Goal: Task Accomplishment & Management: Manage account settings

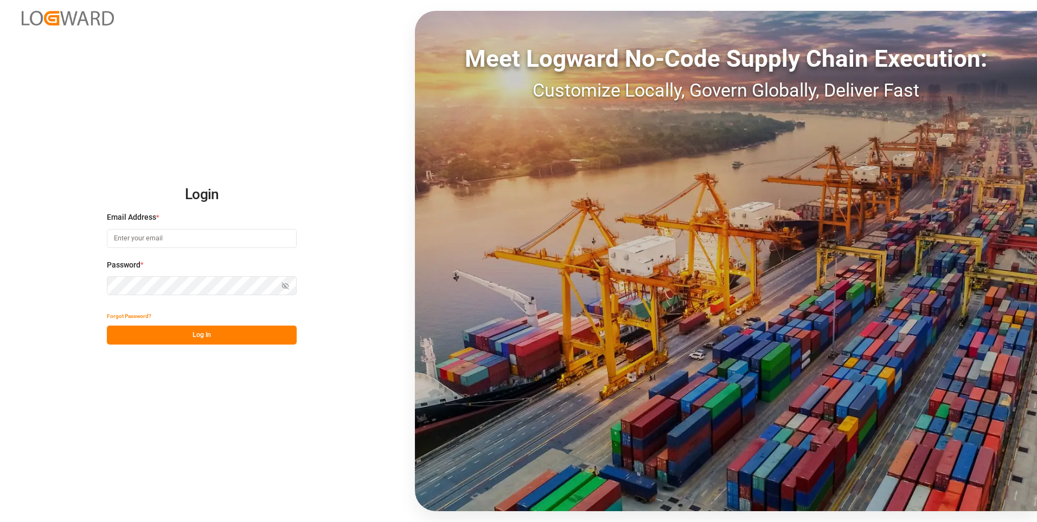
type input "[PERSON_NAME][EMAIL_ADDRESS][PERSON_NAME][DOMAIN_NAME]"
click at [283, 284] on div "Show password" at bounding box center [202, 285] width 190 height 19
click at [287, 282] on icon "button" at bounding box center [285, 286] width 8 height 8
click at [227, 332] on button "Log In" at bounding box center [202, 334] width 190 height 19
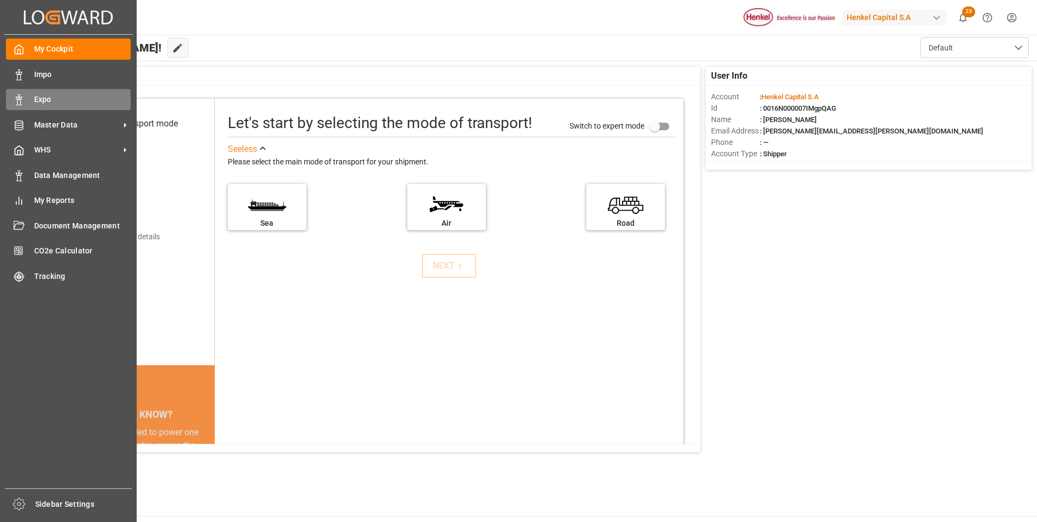
click at [27, 95] on div "Expo Expo" at bounding box center [68, 99] width 125 height 21
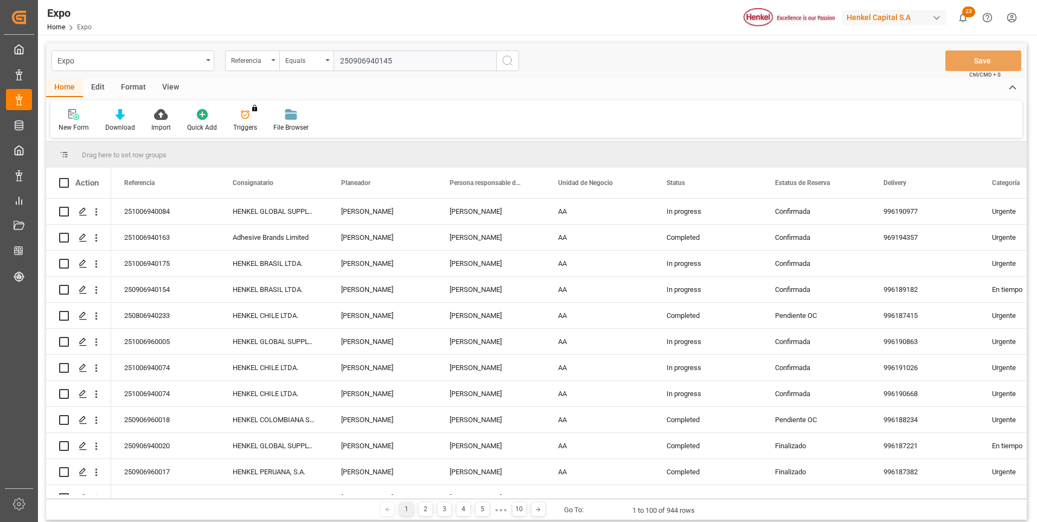
type input "250906940145"
click at [508, 62] on icon "search button" at bounding box center [507, 60] width 13 height 13
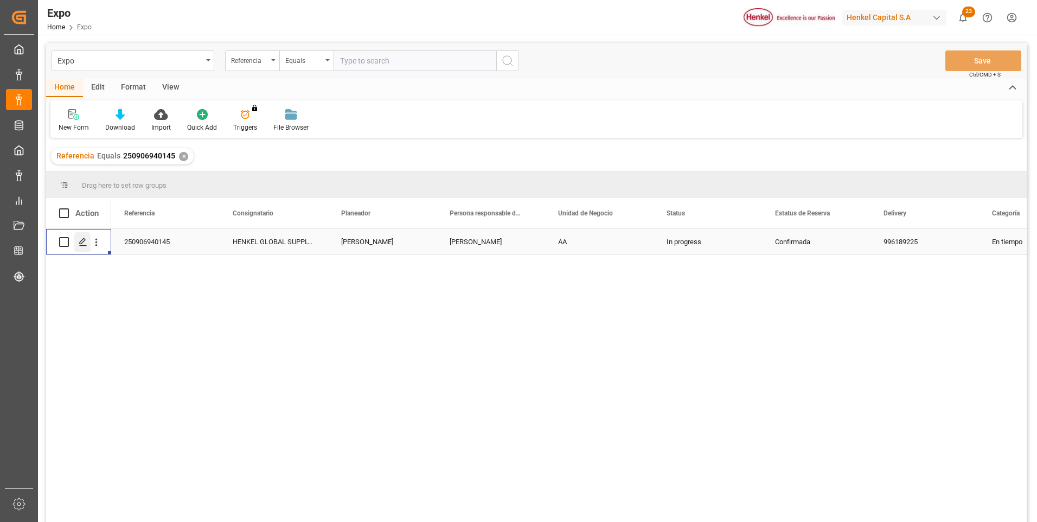
click at [82, 239] on icon "Press SPACE to select this row." at bounding box center [83, 241] width 9 height 9
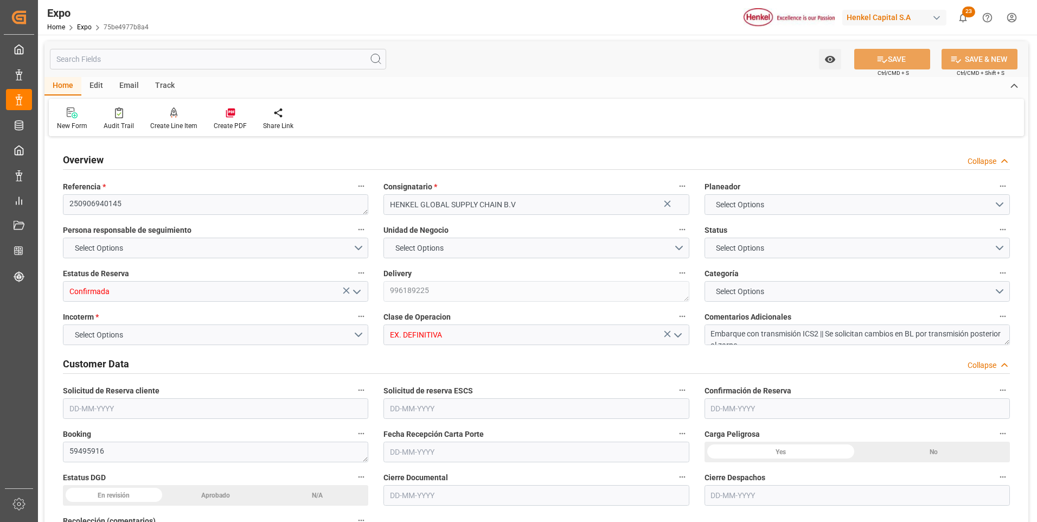
type input "6343.36"
type input "8722.121"
type input "10"
type input "9211482"
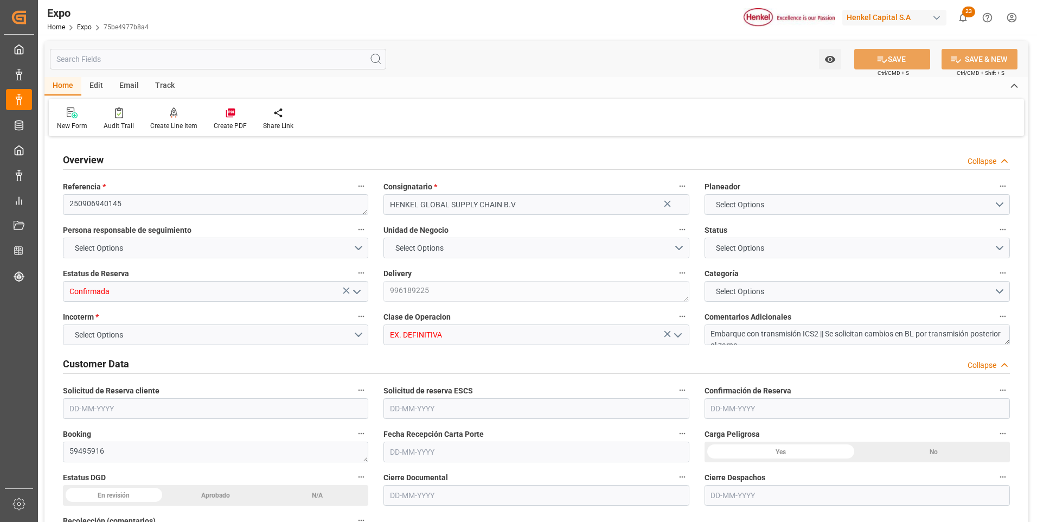
type input "9211482"
type input "MXATM"
type input "PLGDY"
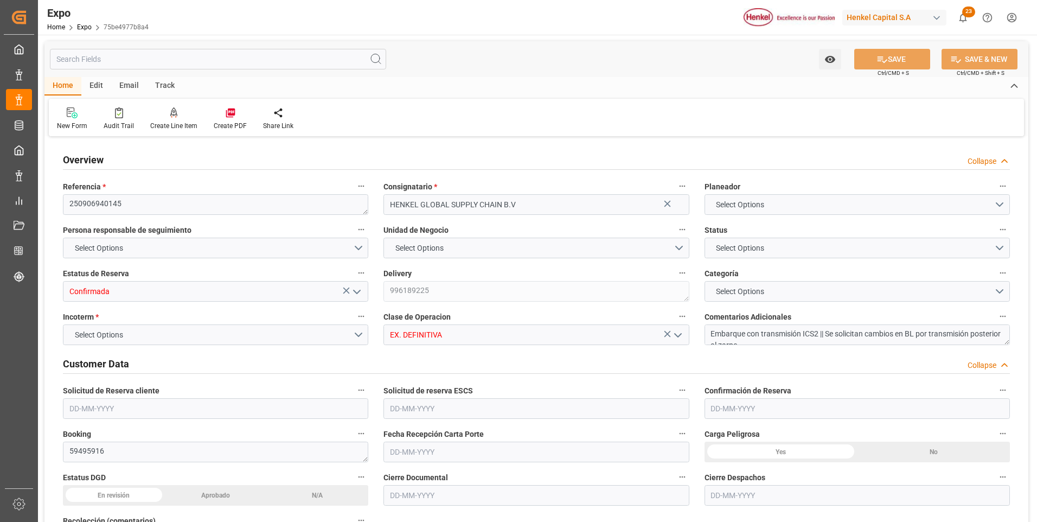
type input "9292149"
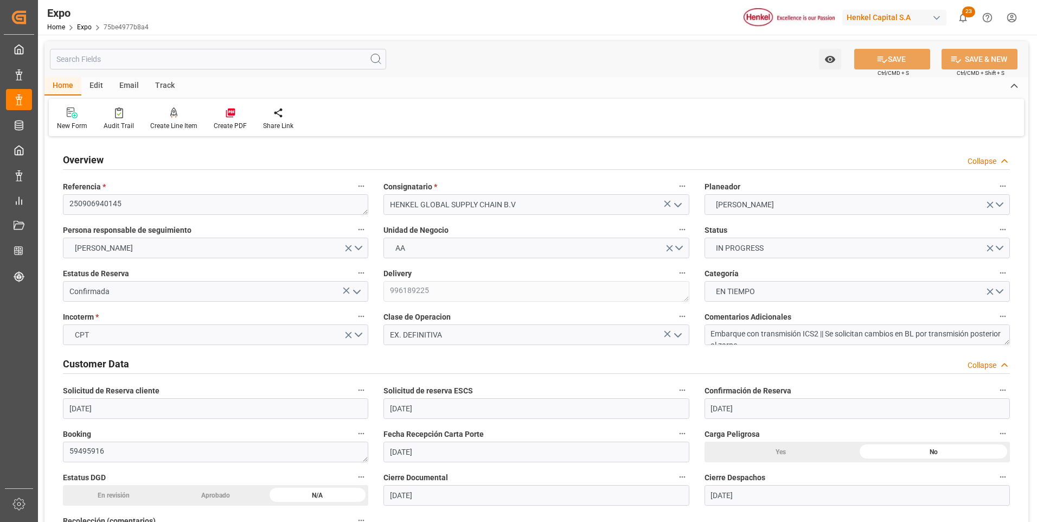
type input "[DATE]"
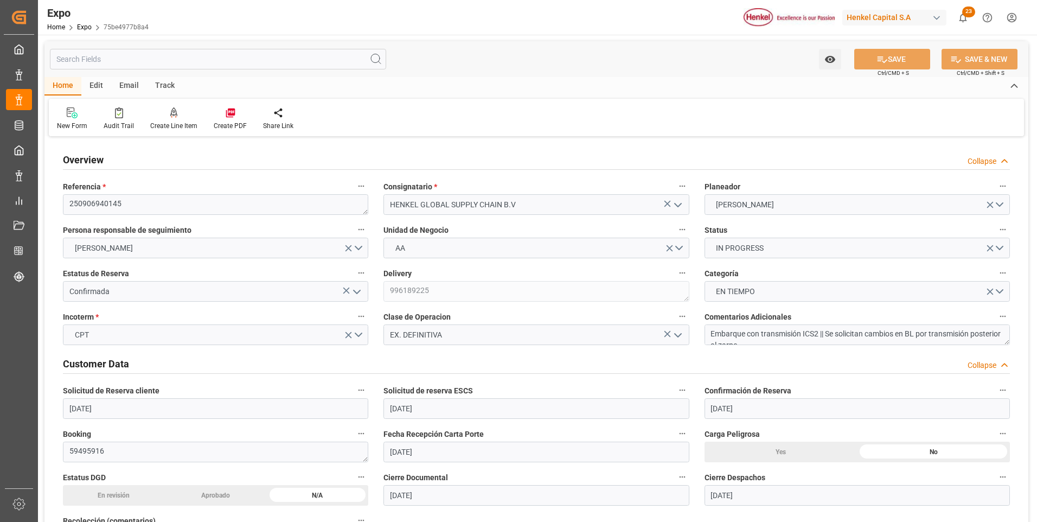
type input "[DATE]"
type input "[DATE] 00:00"
type input "[DATE]"
type input "[DATE] 11:25"
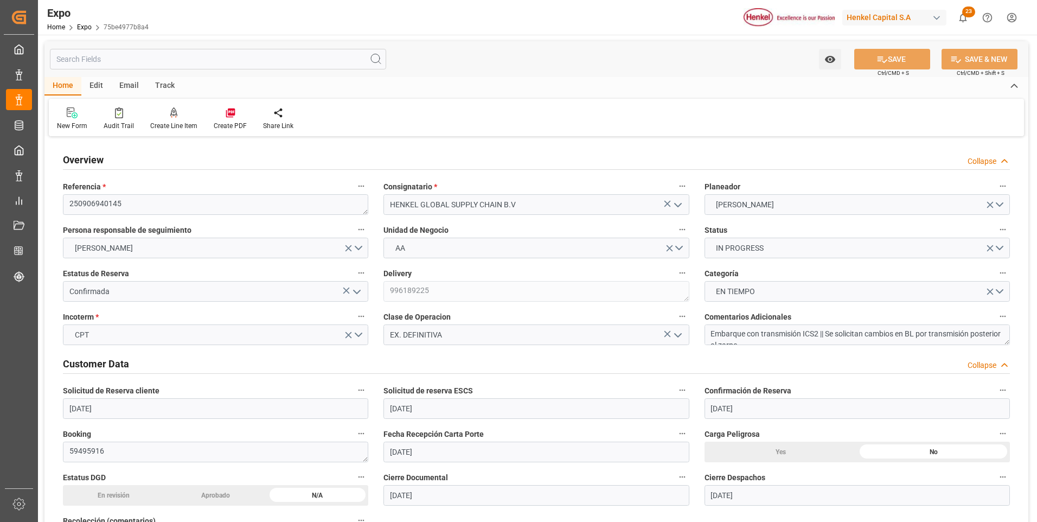
type input "[DATE]"
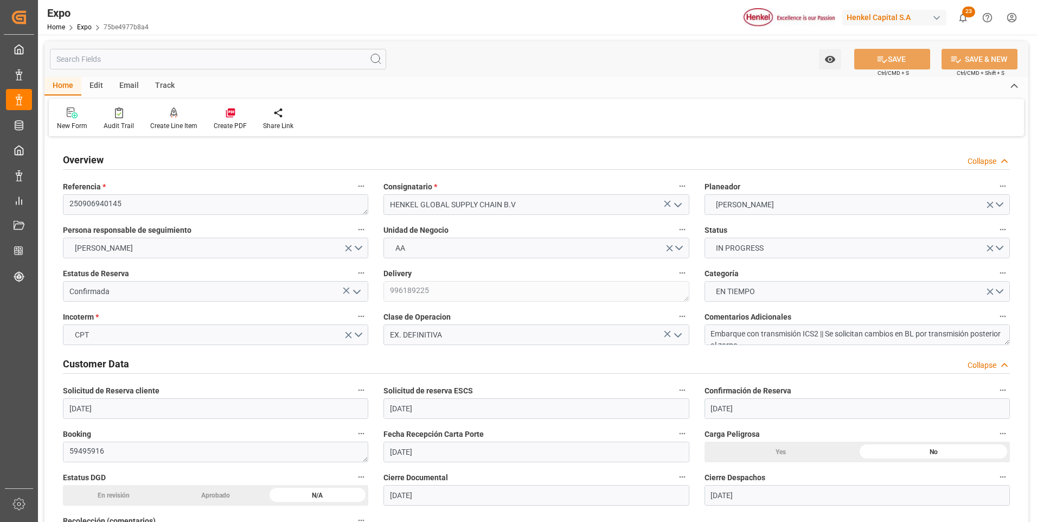
type input "[DATE] 18:00"
type input "[DATE] 00:00"
type input "[DATE] 20:30"
type input "[DATE] 02:00"
type input "[DATE] 00:00"
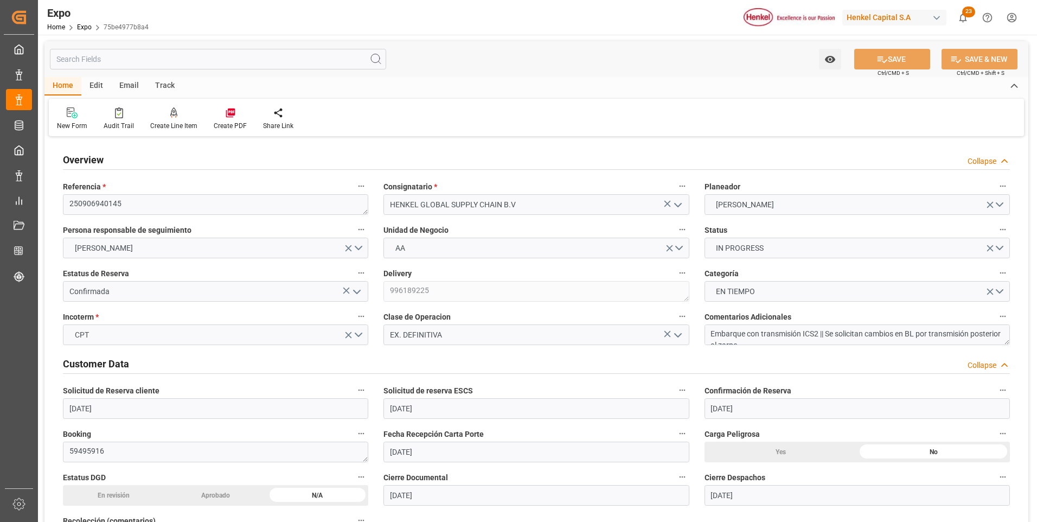
type input "[DATE] 06:45"
type input "[DATE] 03:59"
type input "[DATE] 18:00"
type input "[DATE] 20:47"
type input "[DATE] 14:00"
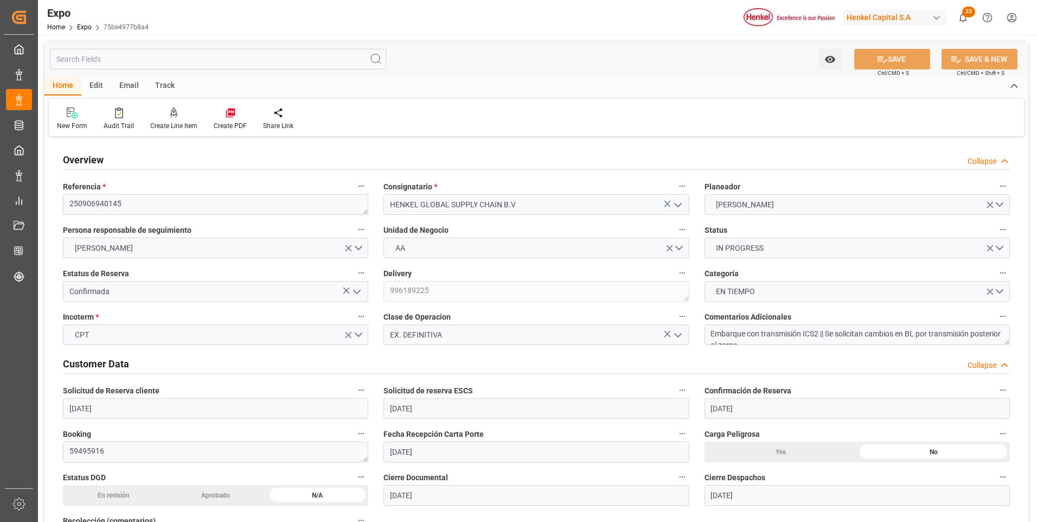
type input "[DATE] 12:40"
type input "[DATE] 12:42"
type input "[DATE] 04:48"
type input "[DATE] 23:51"
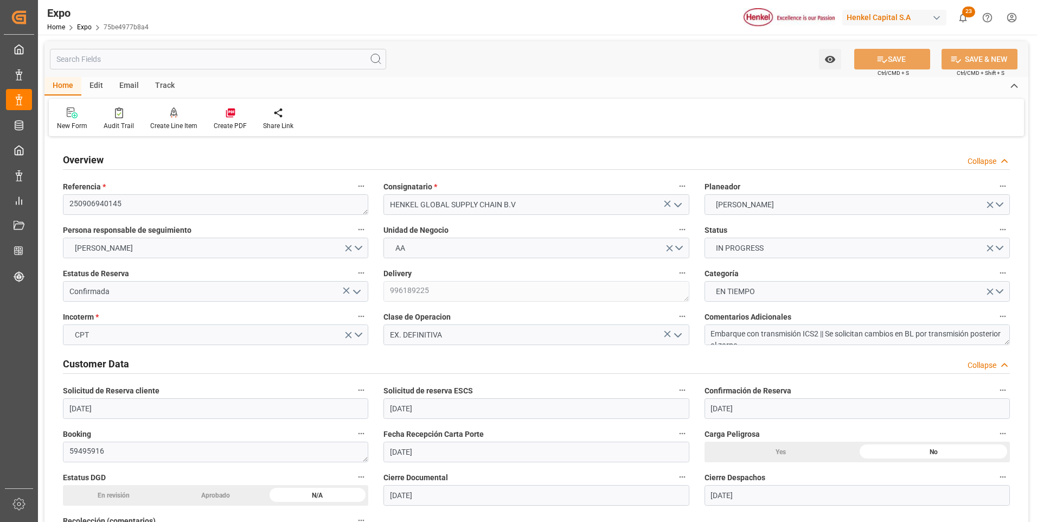
type input "[DATE] 22:00"
type input "[DATE] 02:00"
type input "[DATE] 13:27"
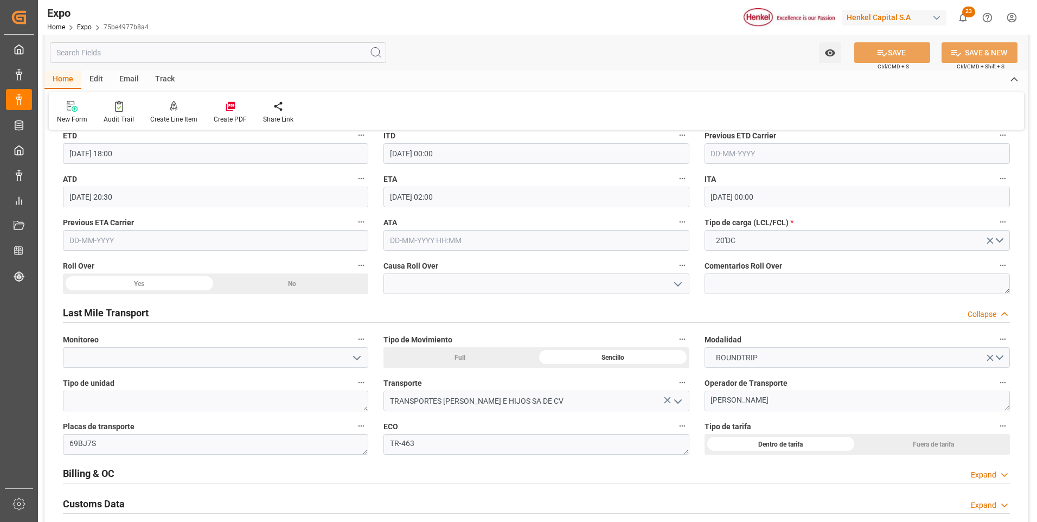
scroll to position [1572, 0]
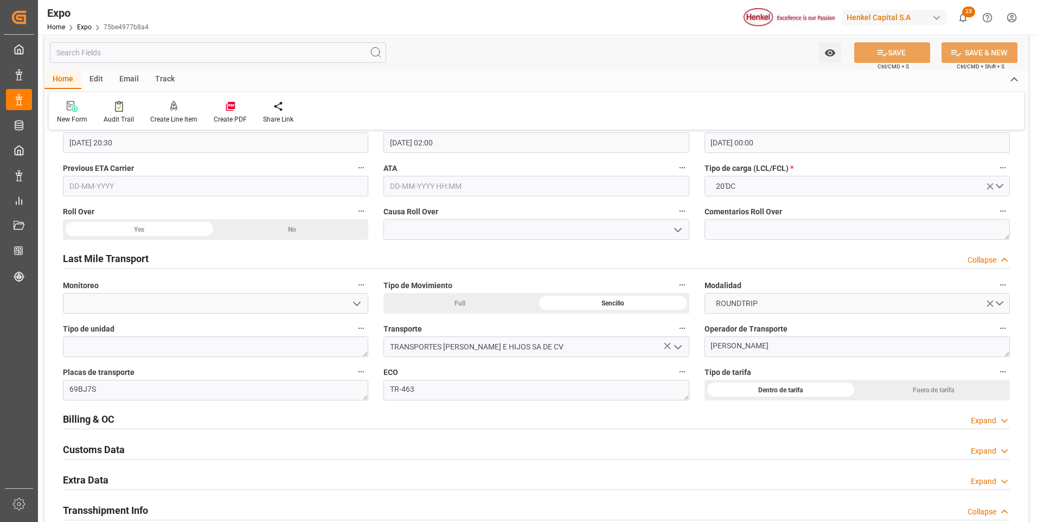
click at [976, 421] on div "Expand" at bounding box center [982, 420] width 25 height 11
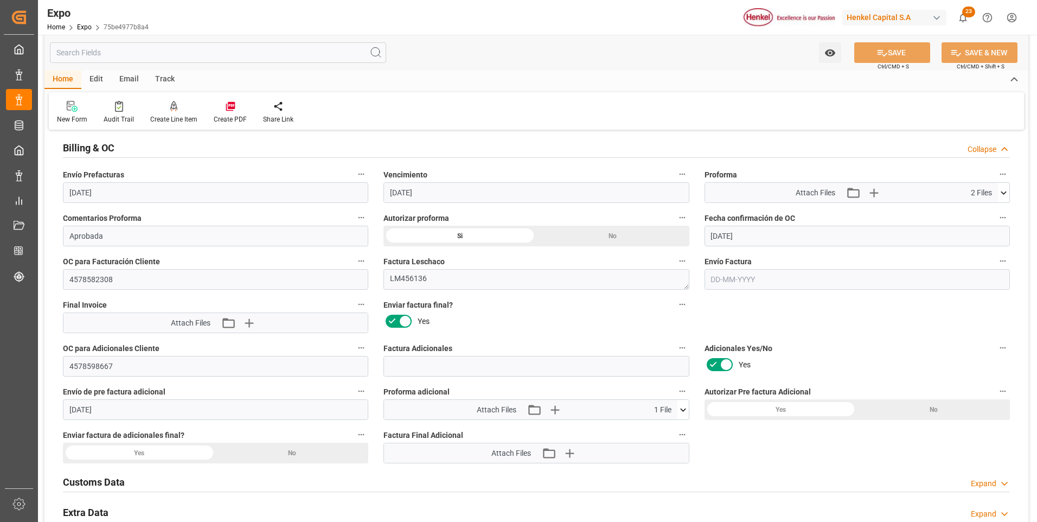
scroll to position [1952, 0]
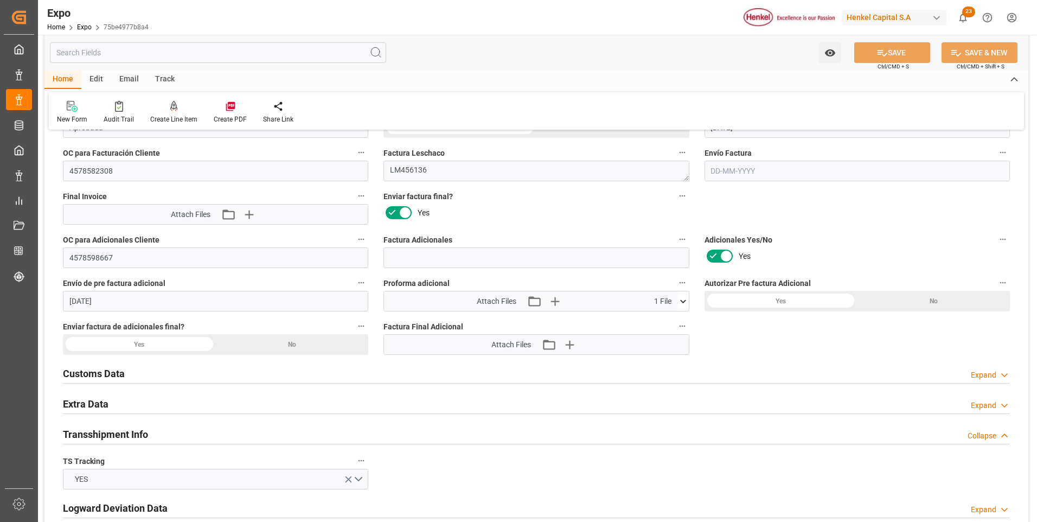
click at [992, 406] on div "Expand" at bounding box center [982, 405] width 25 height 11
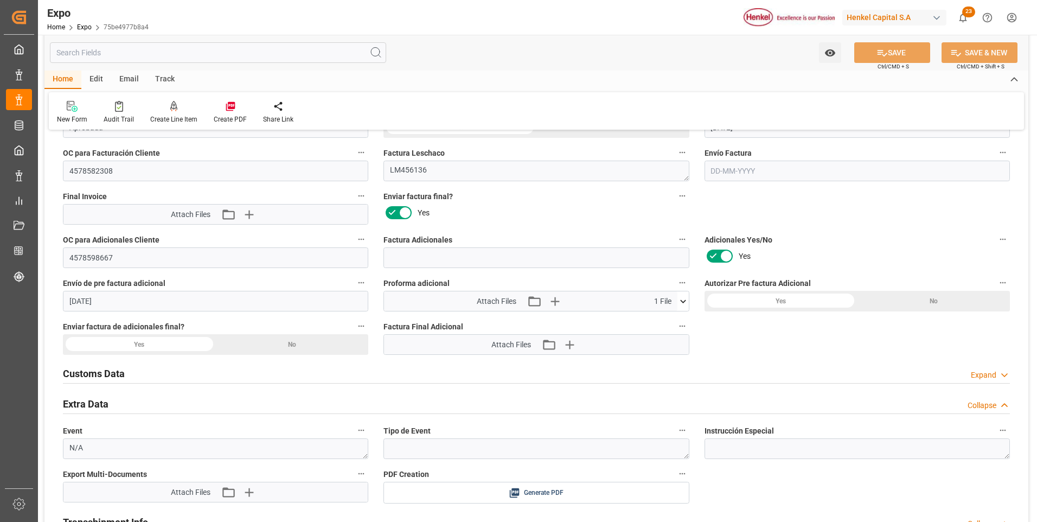
scroll to position [2060, 0]
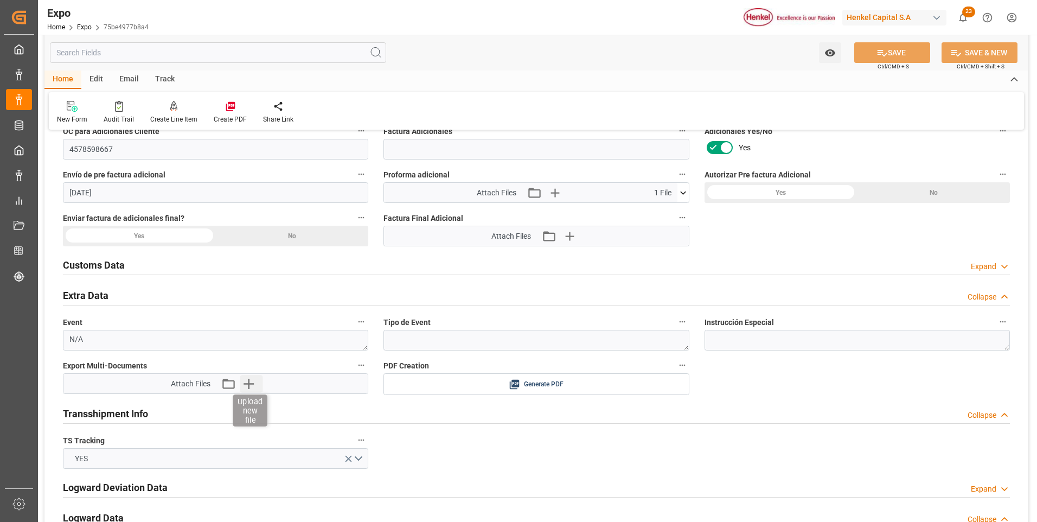
click at [252, 385] on icon "button" at bounding box center [248, 383] width 17 height 17
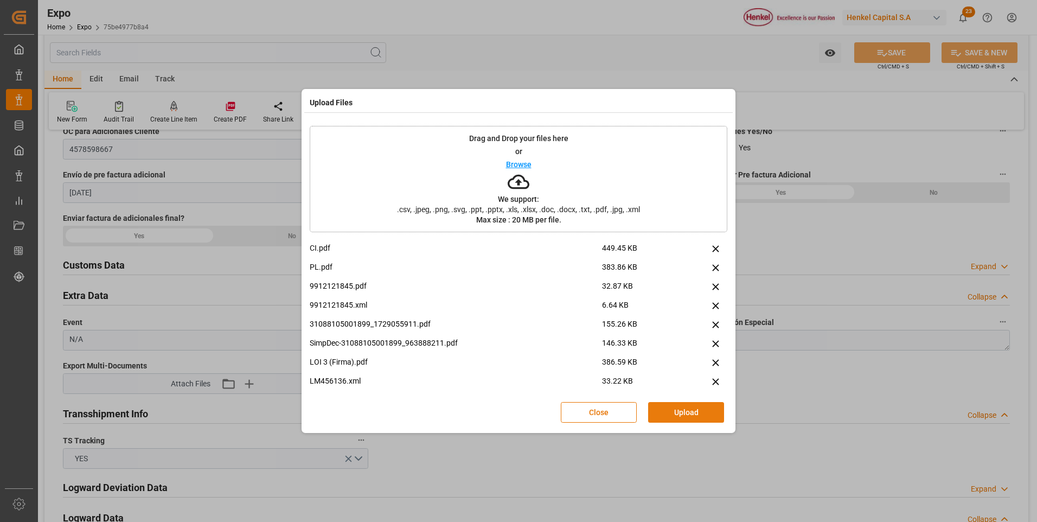
click at [660, 415] on button "Upload" at bounding box center [686, 412] width 76 height 21
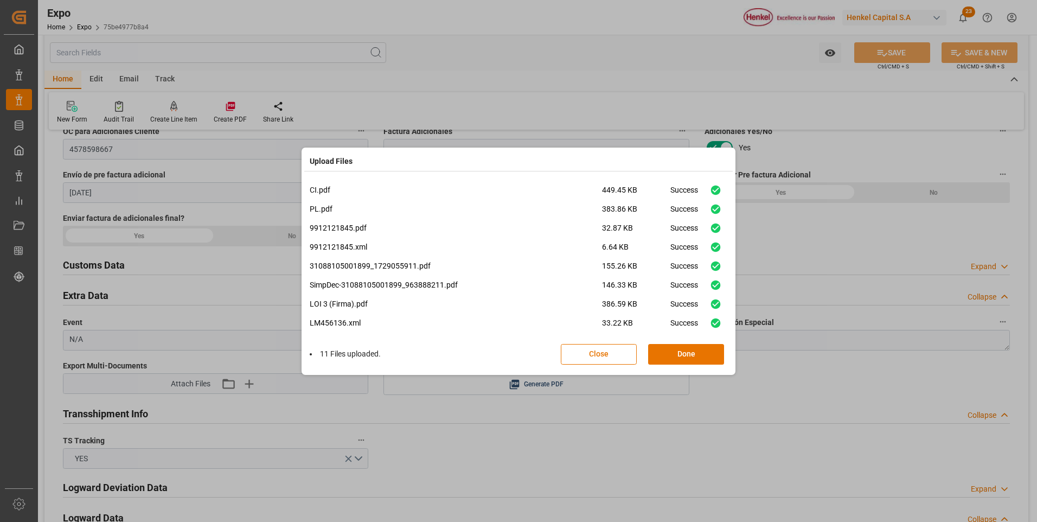
scroll to position [65, 0]
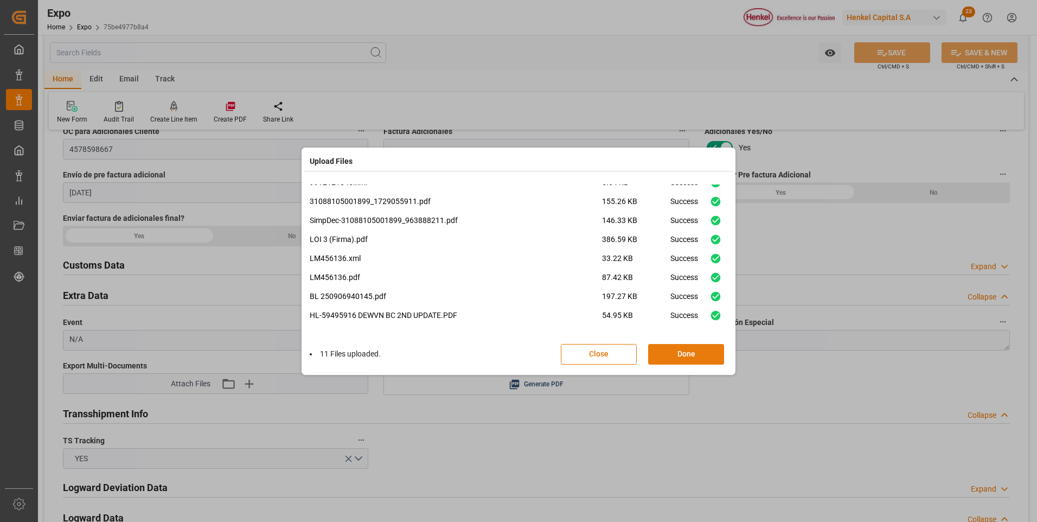
click at [652, 353] on button "Done" at bounding box center [686, 354] width 76 height 21
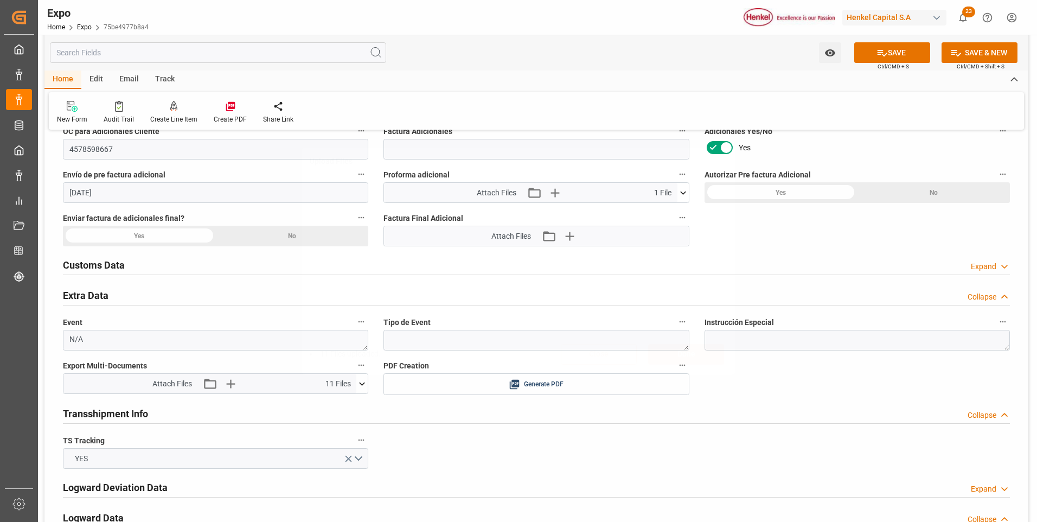
scroll to position [0, 0]
click at [866, 54] on button "SAVE" at bounding box center [892, 52] width 76 height 21
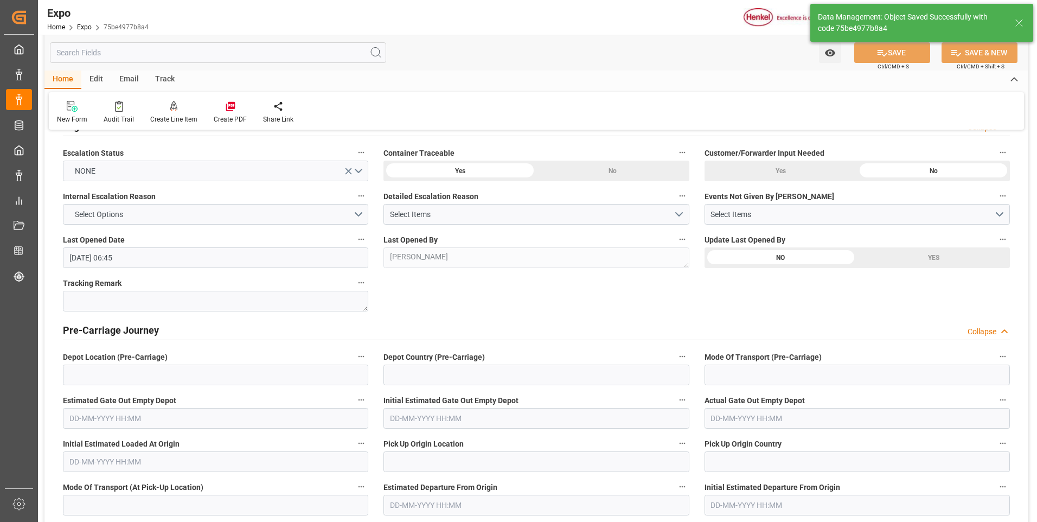
type textarea "[PERSON_NAME]"
type input "[DATE] 21:09"
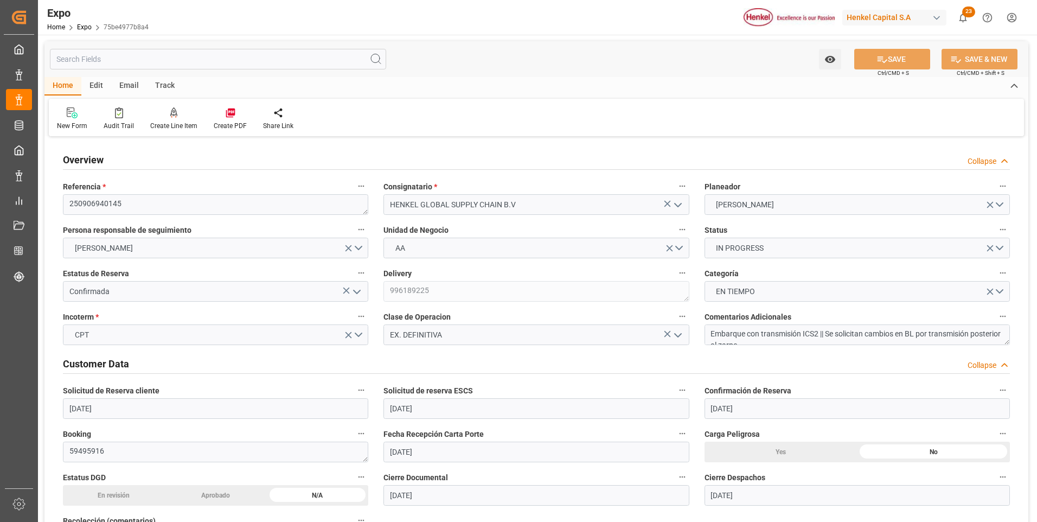
click at [358, 289] on icon "open menu" at bounding box center [356, 291] width 13 height 13
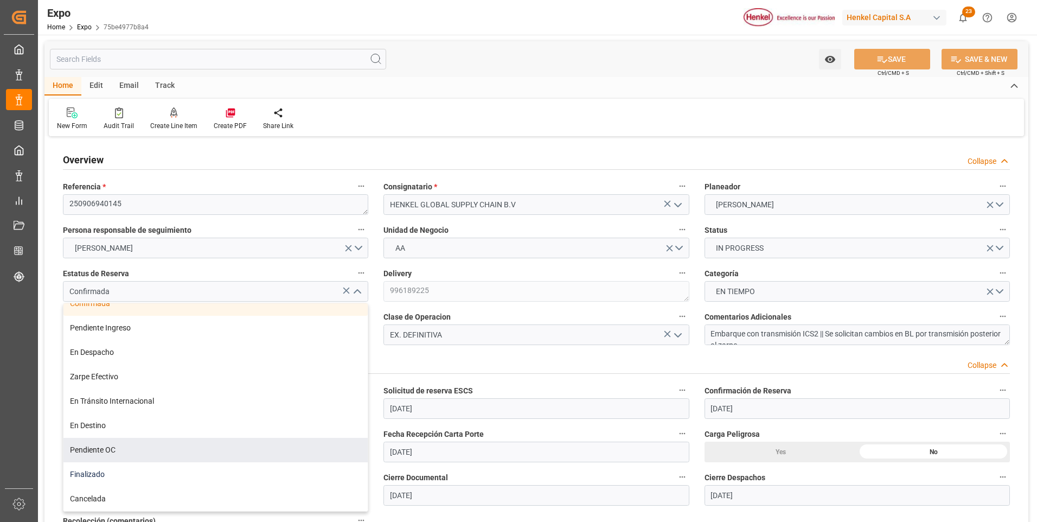
scroll to position [54, 0]
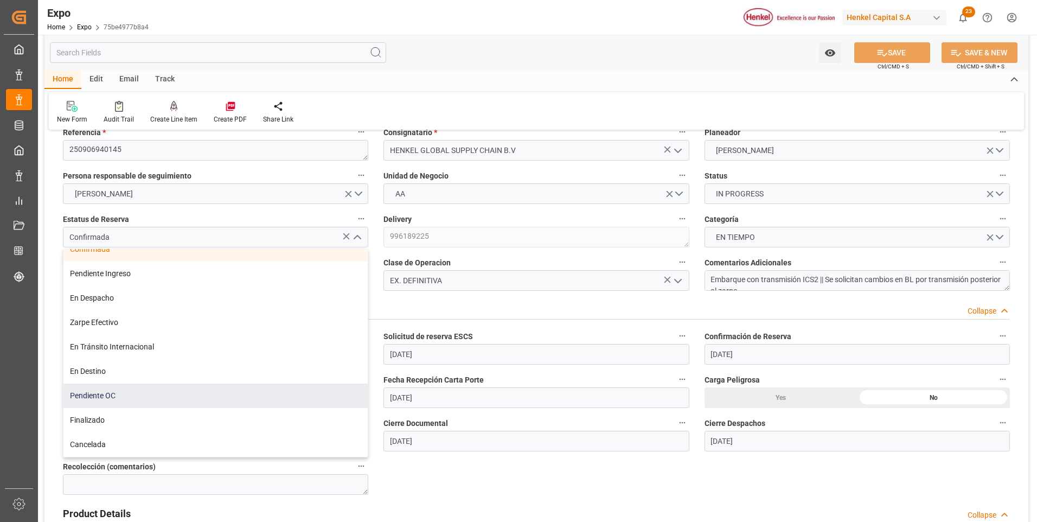
click at [117, 393] on div "Pendiente OC" at bounding box center [215, 395] width 304 height 24
type input "Pendiente OC"
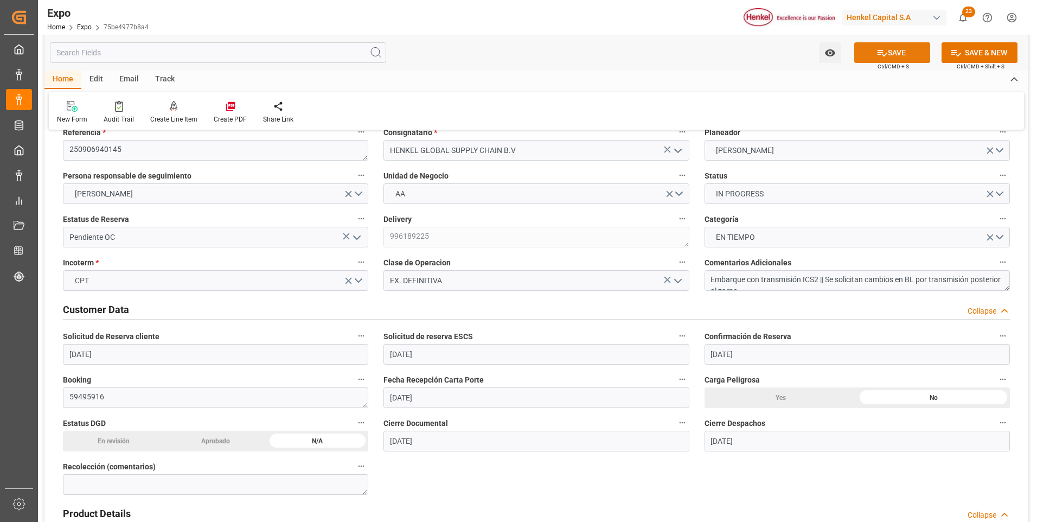
click at [898, 54] on button "SAVE" at bounding box center [892, 52] width 76 height 21
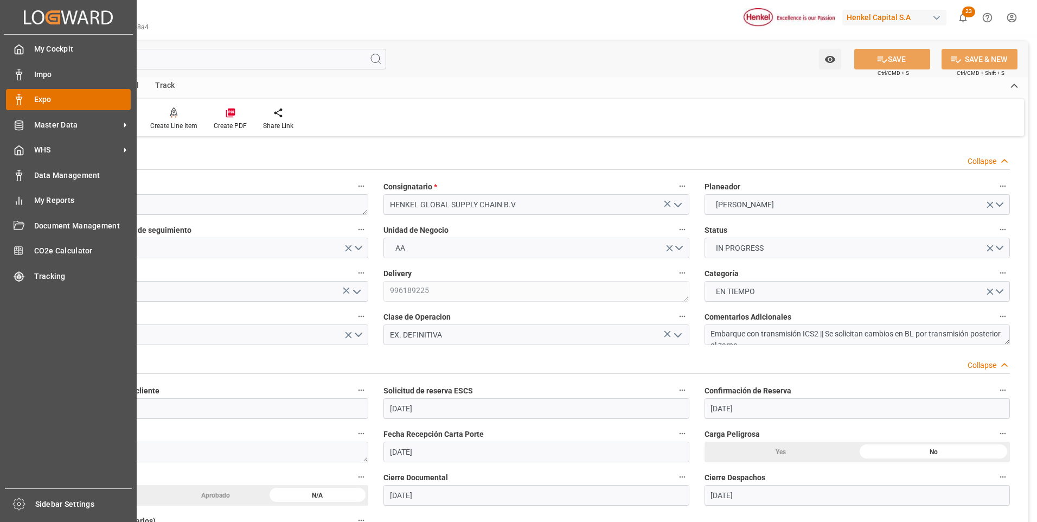
click at [23, 94] on div at bounding box center [15, 99] width 18 height 11
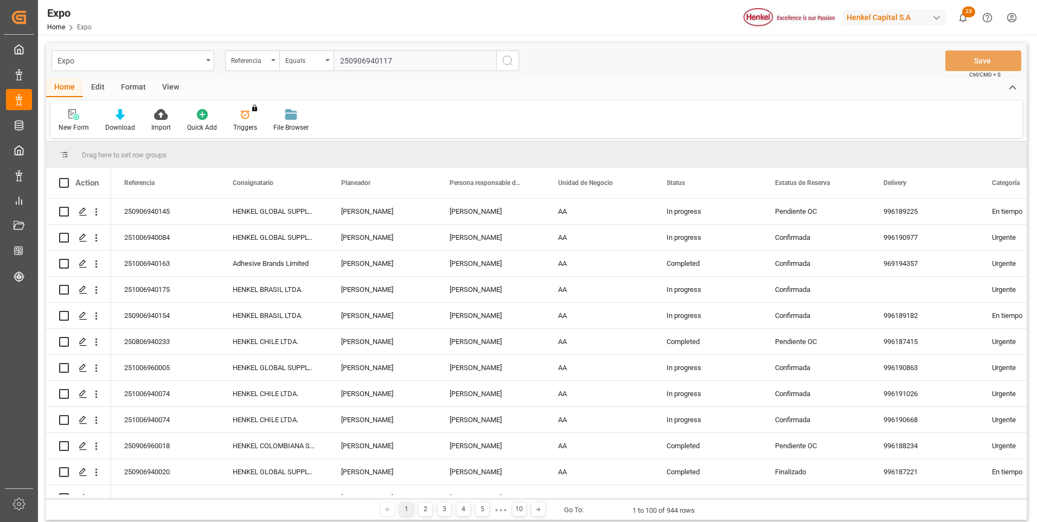
type input "250906940117"
click at [505, 64] on circle "search button" at bounding box center [507, 60] width 9 height 9
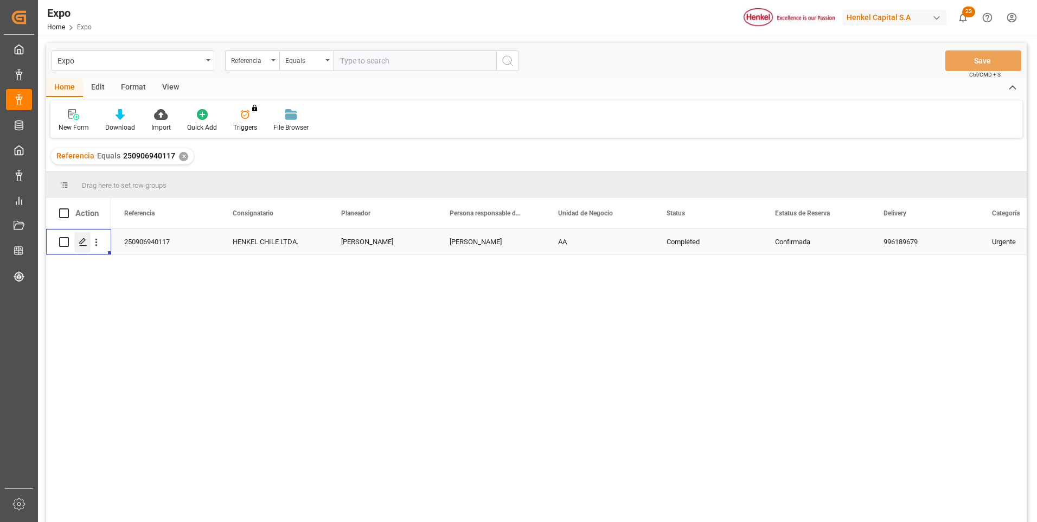
click at [79, 241] on icon "Press SPACE to select this row." at bounding box center [83, 241] width 9 height 9
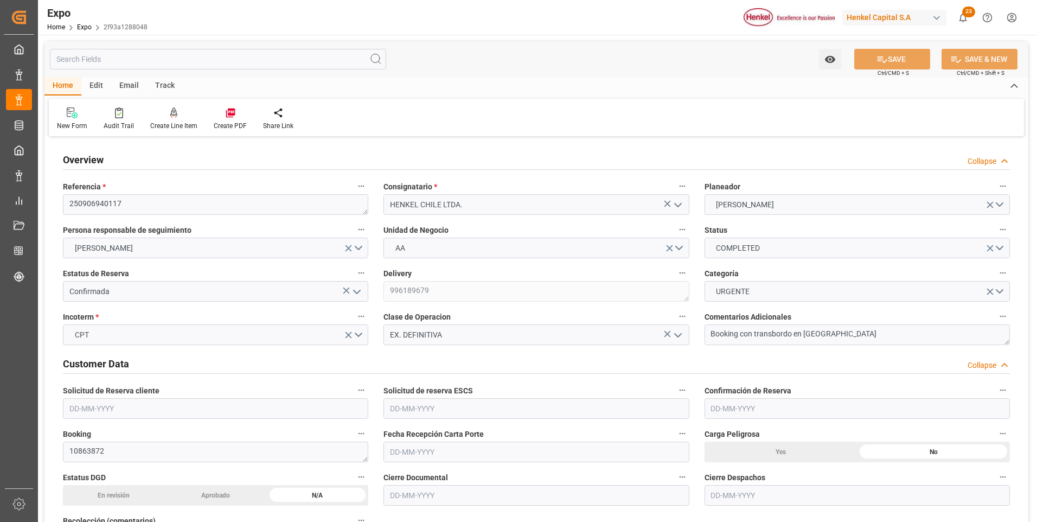
type input "2956.8"
type input "5479.92"
type input "10"
type input "9975636"
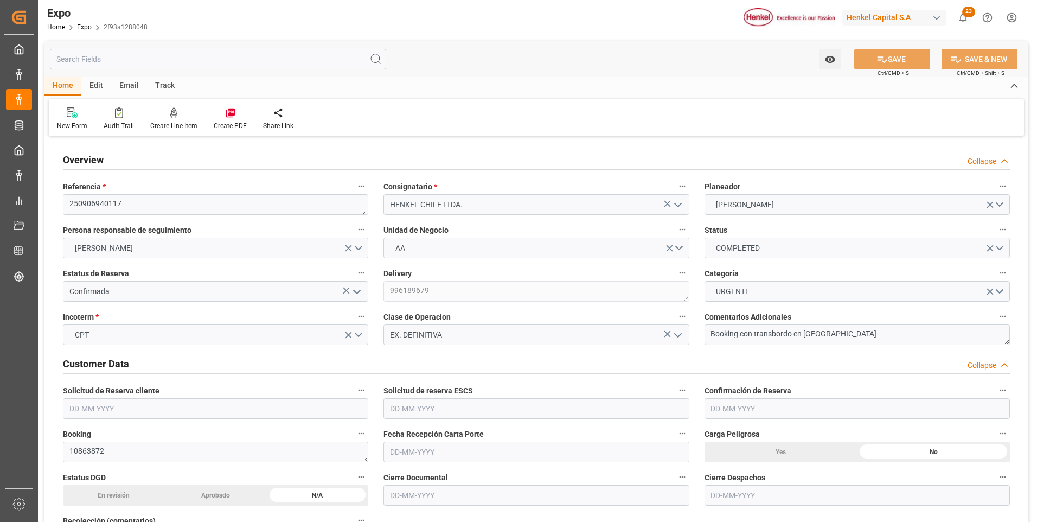
type input "9975636"
type input "MXZLO"
type input "CLSAI"
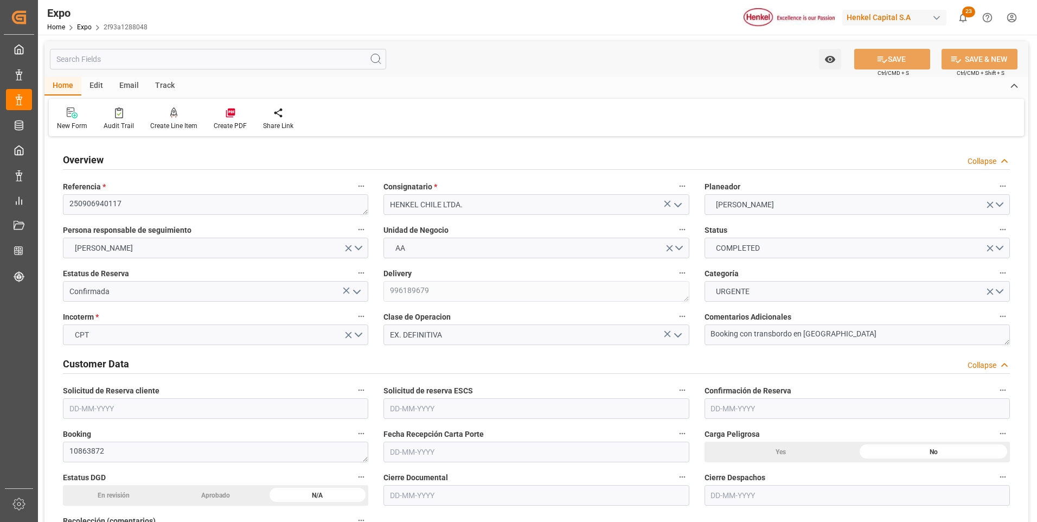
type input "[DATE]"
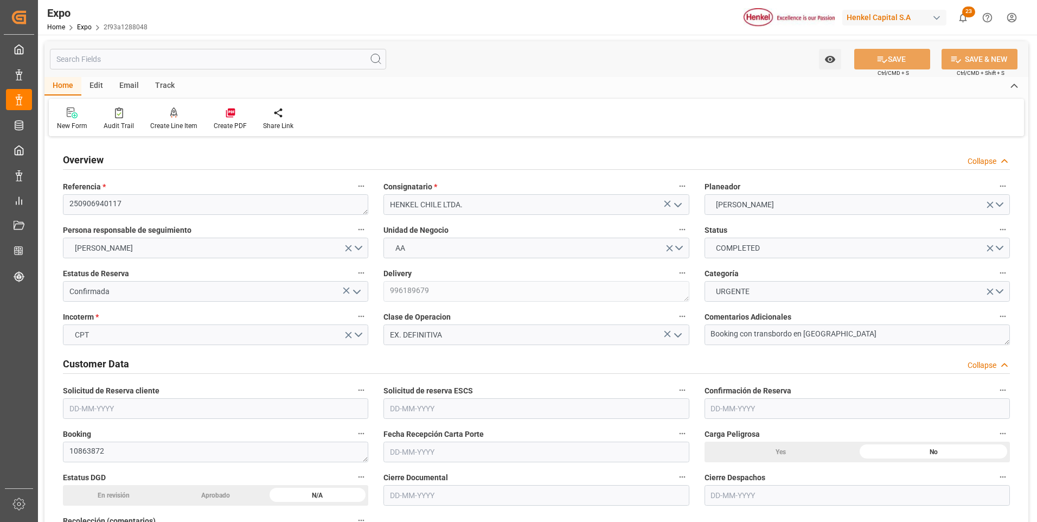
type input "[DATE]"
type input "[DATE] 00:00"
type input "[DATE]"
type input "[DATE] 03:13"
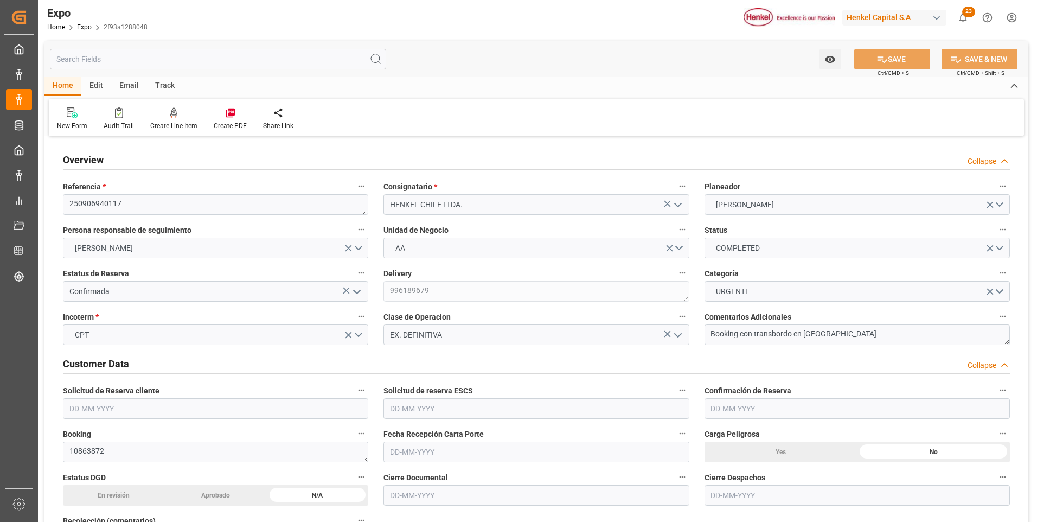
type input "[DATE]"
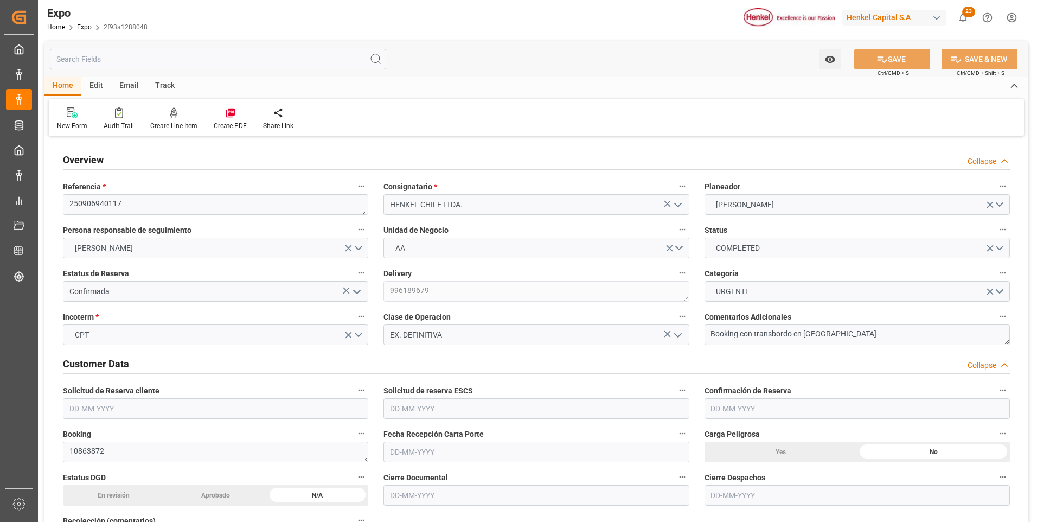
type input "[DATE] 01:00"
type input "[DATE] 00:00"
type input "[DATE] 07:12"
type input "[DATE] 06:00"
type input "[DATE] 00:00"
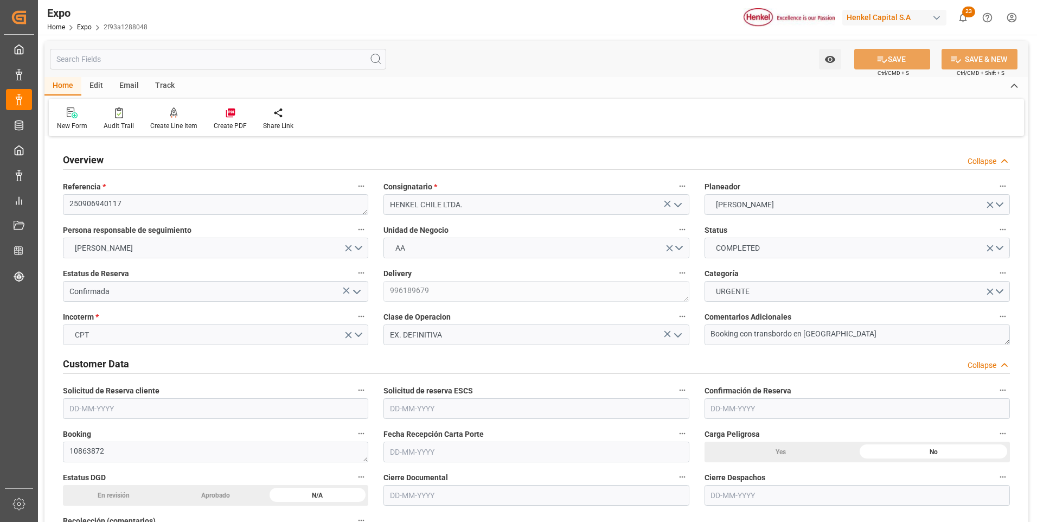
type input "[DATE] 13:00"
type input "[DATE] 18:50"
type input "[DATE] 09:07"
type input "[DATE] 02:00"
type input "[DATE] 07:53"
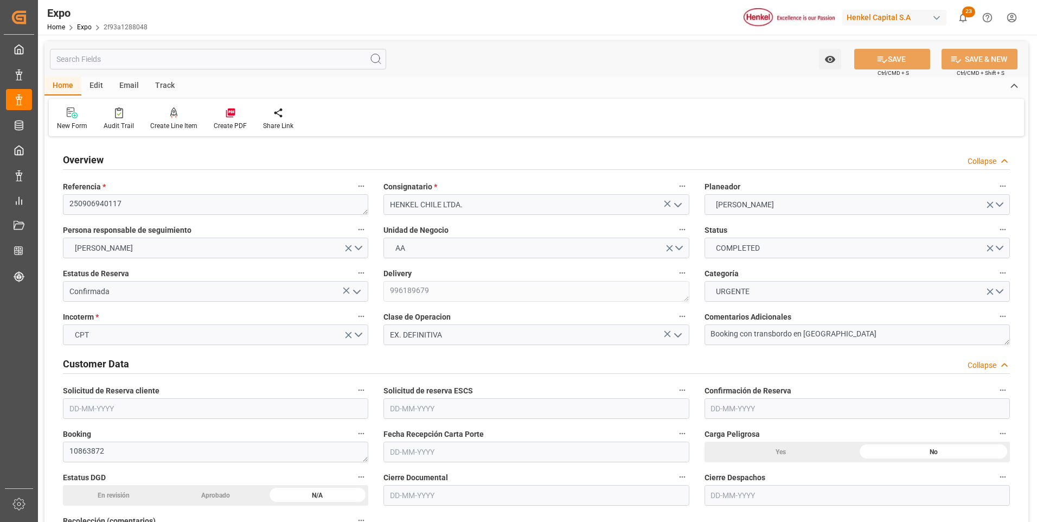
type input "[DATE] 18:00"
type input "[DATE] 12:00"
type input "[DATE] 06:23"
type input "[DATE] 05:00"
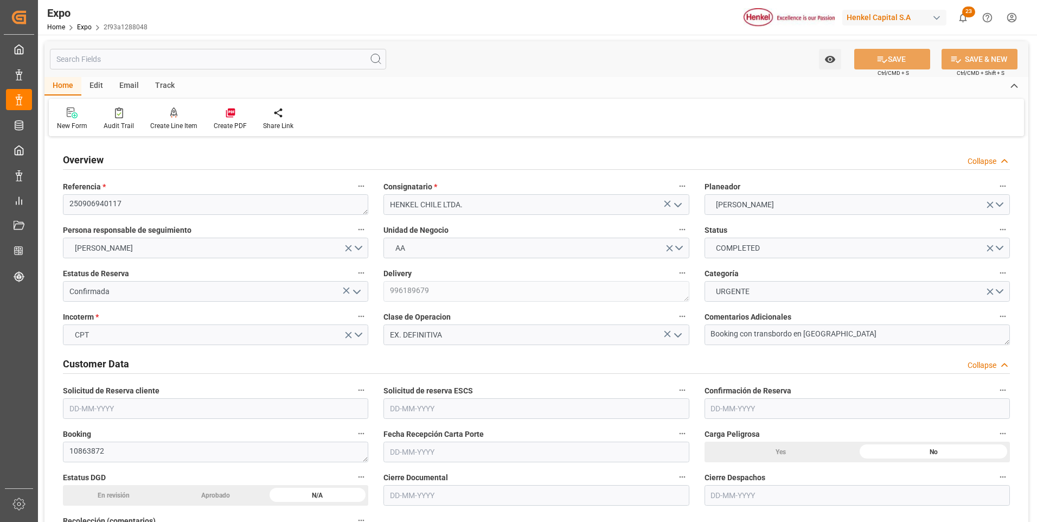
type input "[DATE] 06:00"
type input "[DATE] 12:55"
type input "[DATE] 13:13"
type input "[DATE] 13:00"
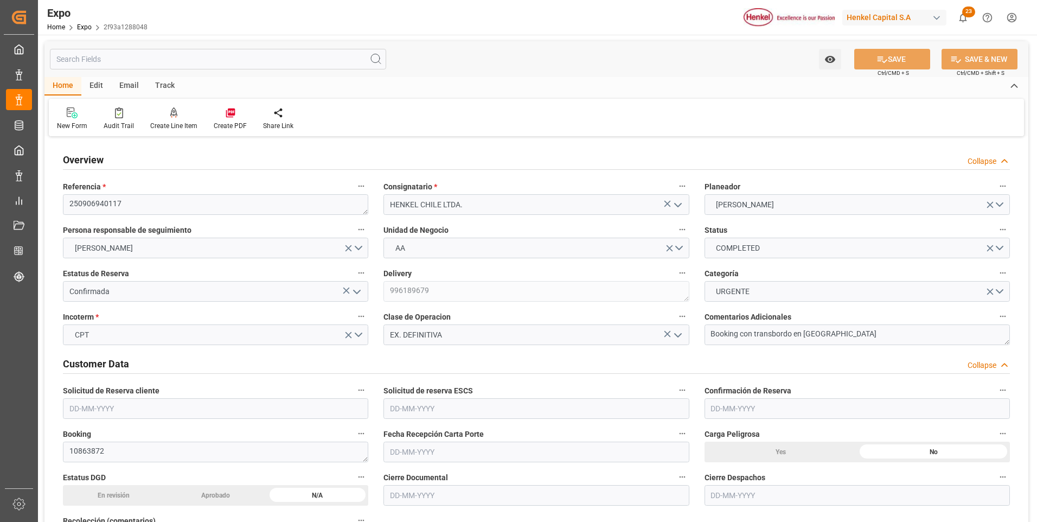
type input "[DATE] 13:13"
click at [358, 293] on icon "open menu" at bounding box center [356, 291] width 13 height 13
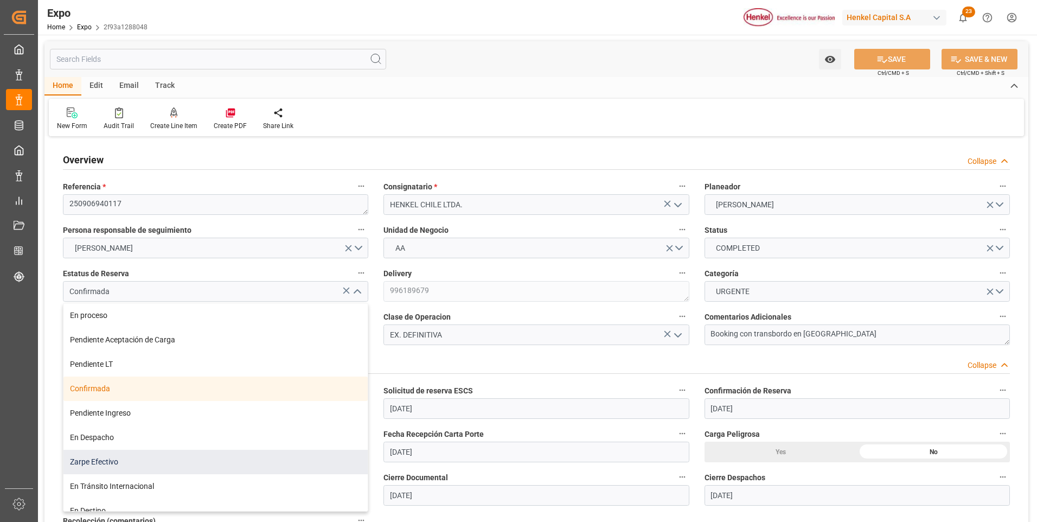
scroll to position [85, 0]
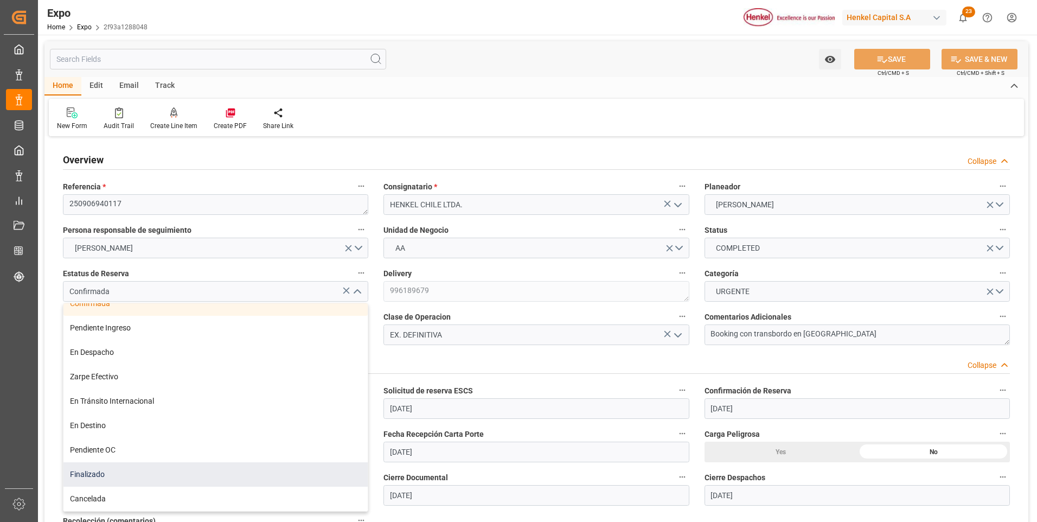
click at [113, 473] on div "Finalizado" at bounding box center [215, 474] width 304 height 24
type input "Finalizado"
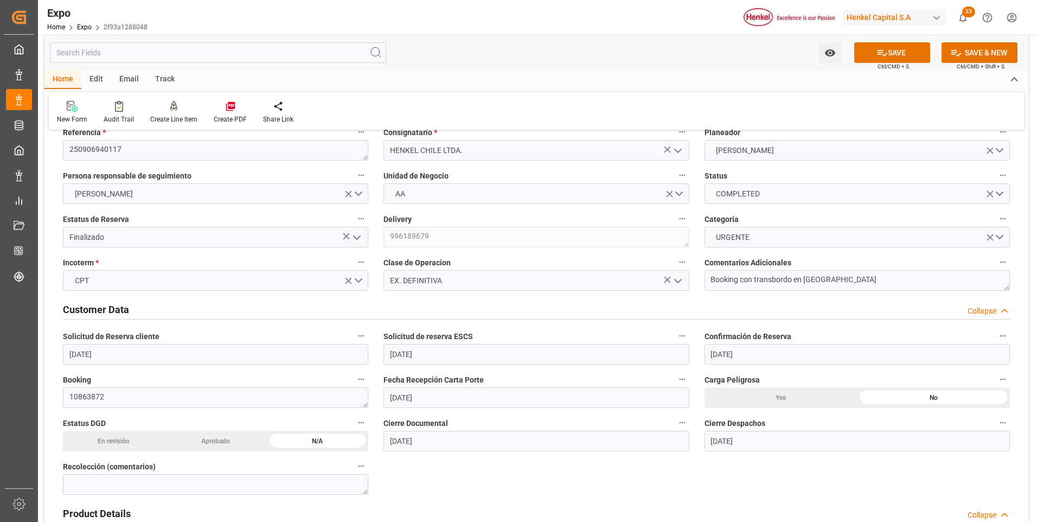
scroll to position [108, 0]
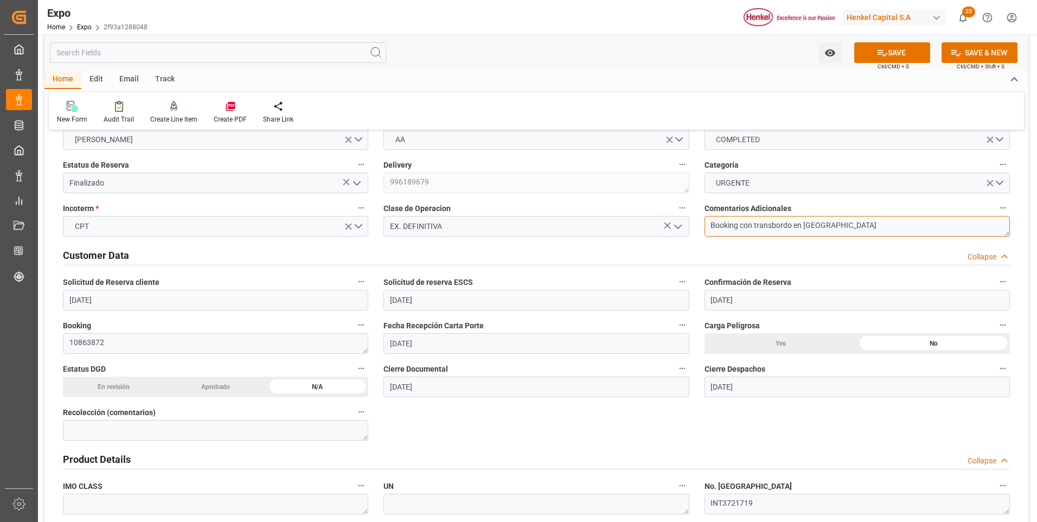
click at [848, 224] on textarea "Booking con transbordo en [GEOGRAPHIC_DATA]" at bounding box center [856, 226] width 305 height 21
type textarea "Booking con transbordo en [GEOGRAPHIC_DATA] || Se perdió cita de ingreso pero n…"
click at [894, 51] on button "SAVE" at bounding box center [892, 52] width 76 height 21
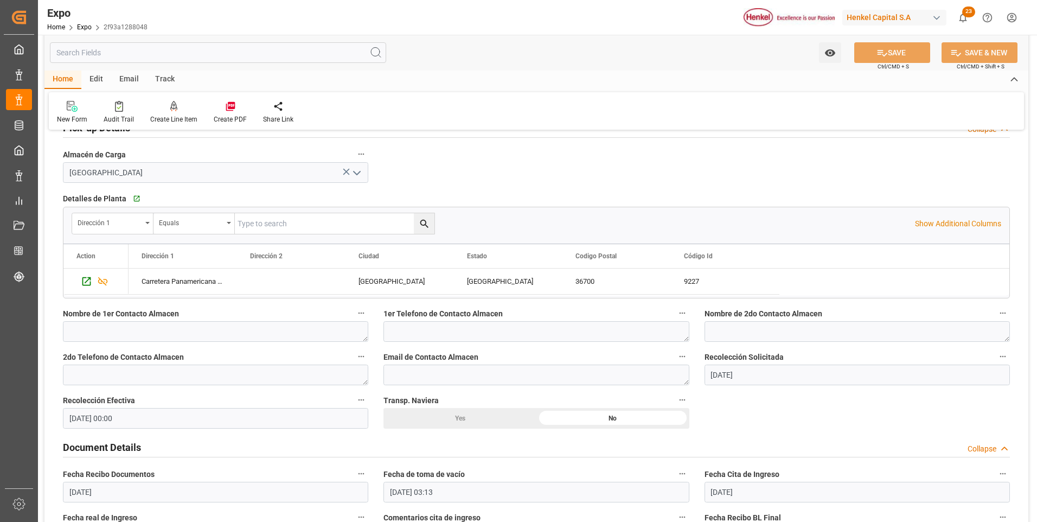
scroll to position [922, 0]
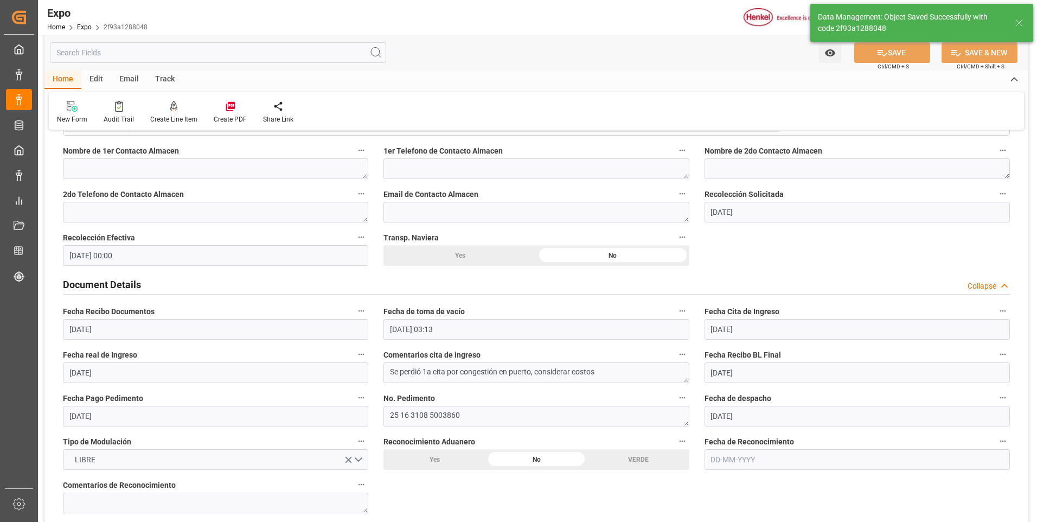
type textarea "[PERSON_NAME]"
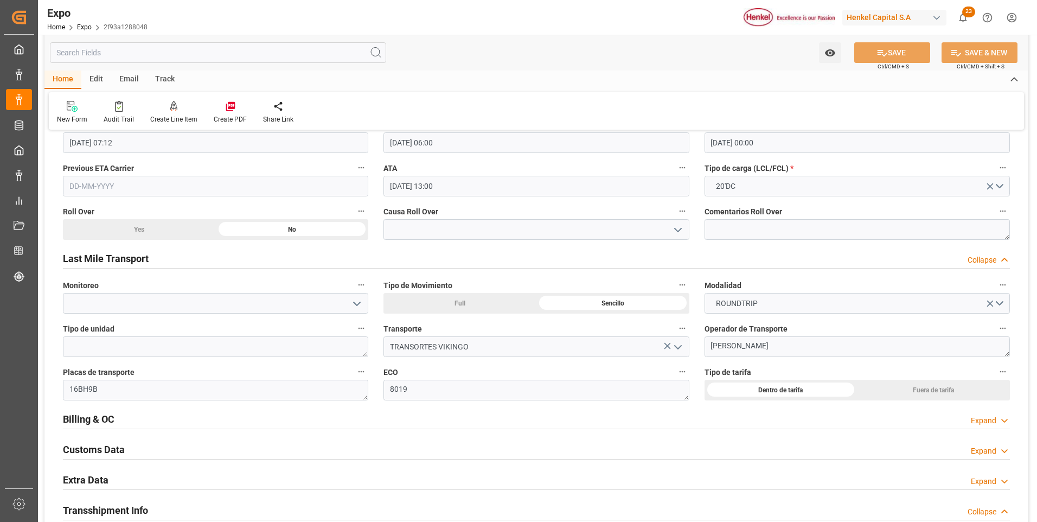
scroll to position [1681, 0]
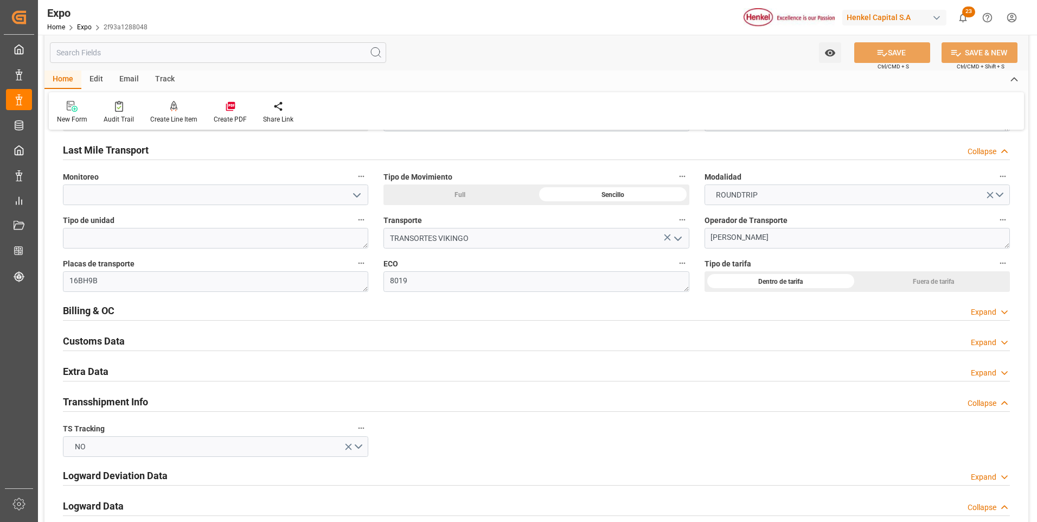
click at [972, 313] on div "Expand" at bounding box center [982, 311] width 25 height 11
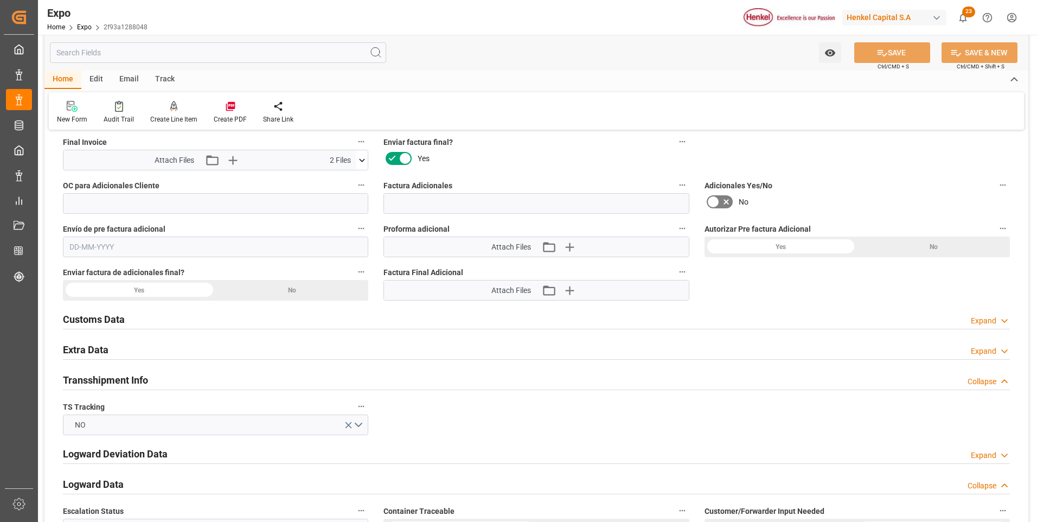
scroll to position [2060, 0]
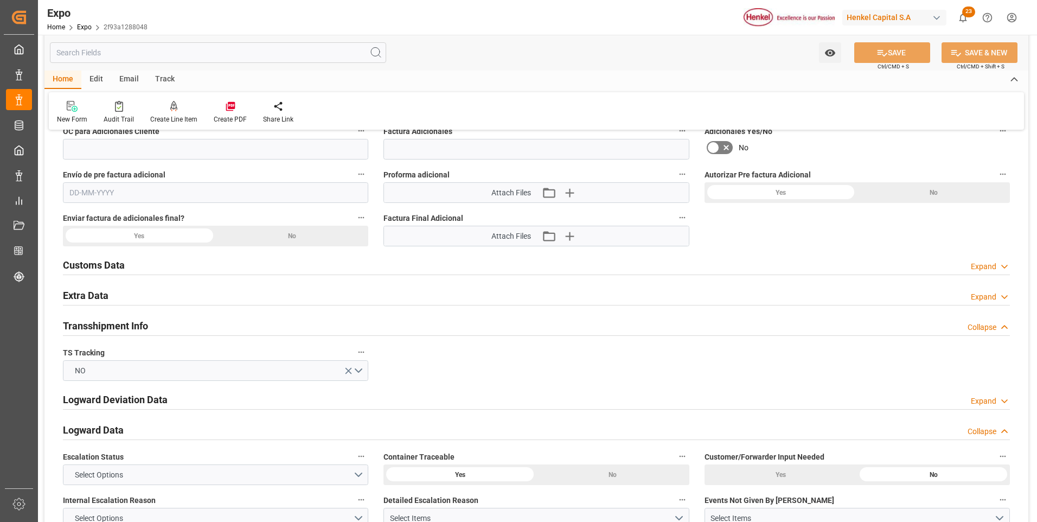
click at [980, 300] on div "Expand" at bounding box center [982, 296] width 25 height 11
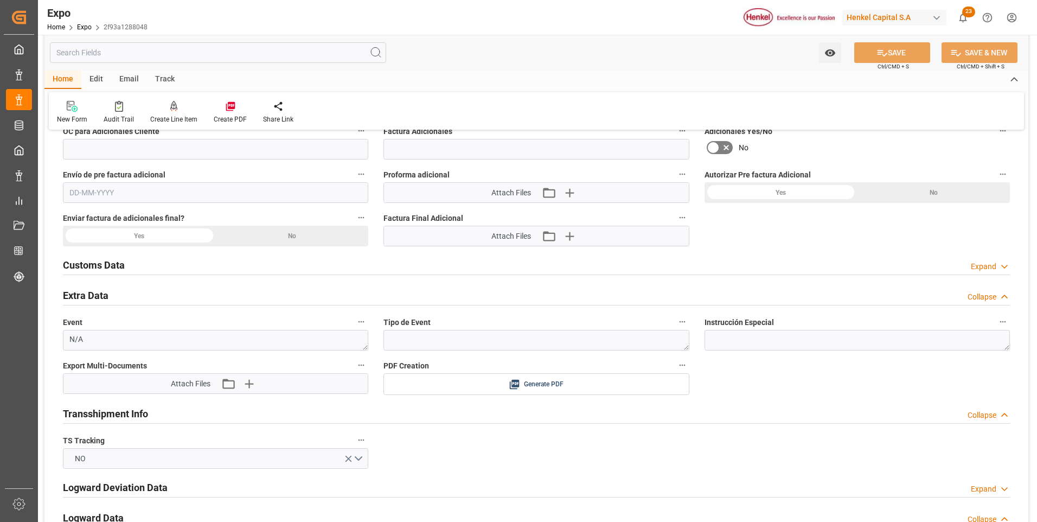
click at [1002, 295] on icon at bounding box center [1004, 296] width 11 height 11
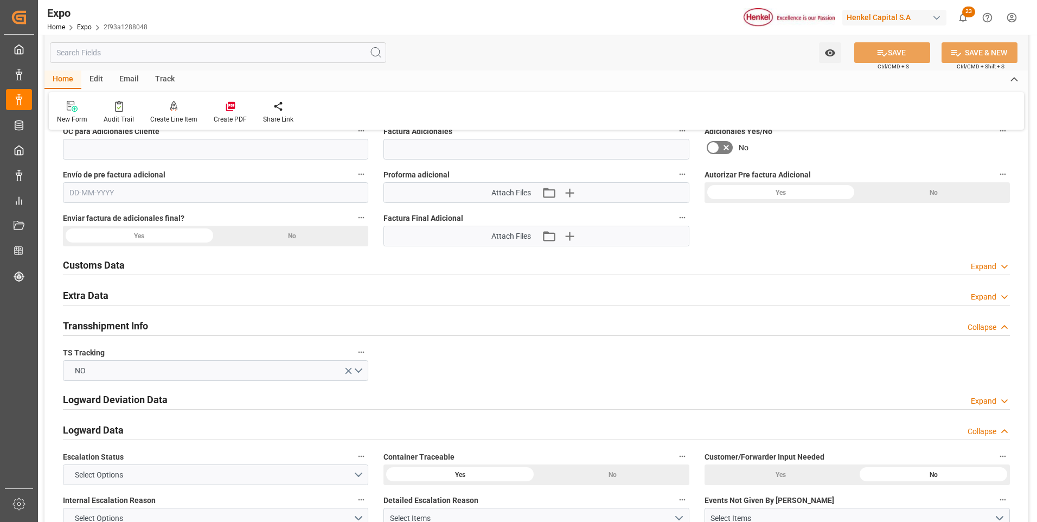
click at [1002, 298] on icon at bounding box center [1004, 296] width 11 height 11
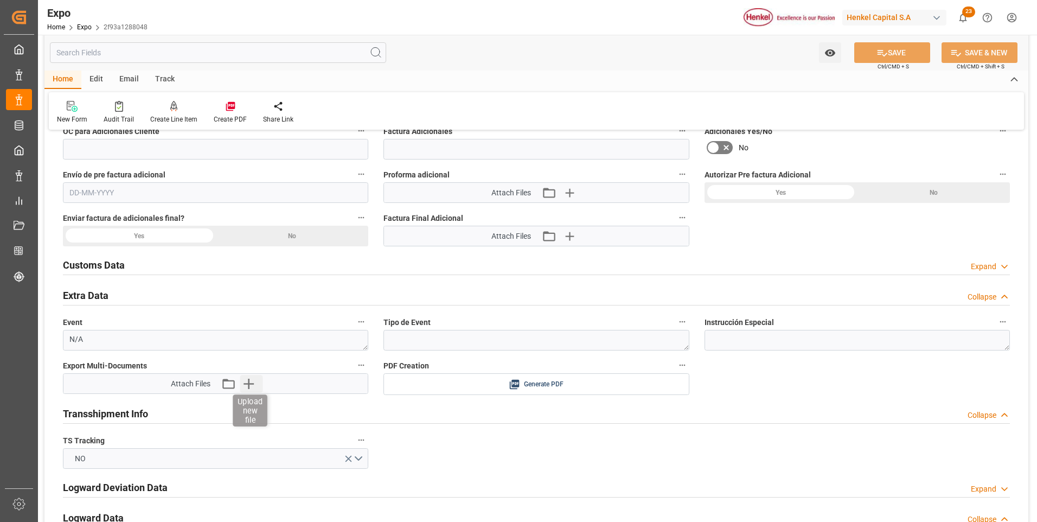
click at [250, 380] on icon "button" at bounding box center [248, 383] width 17 height 17
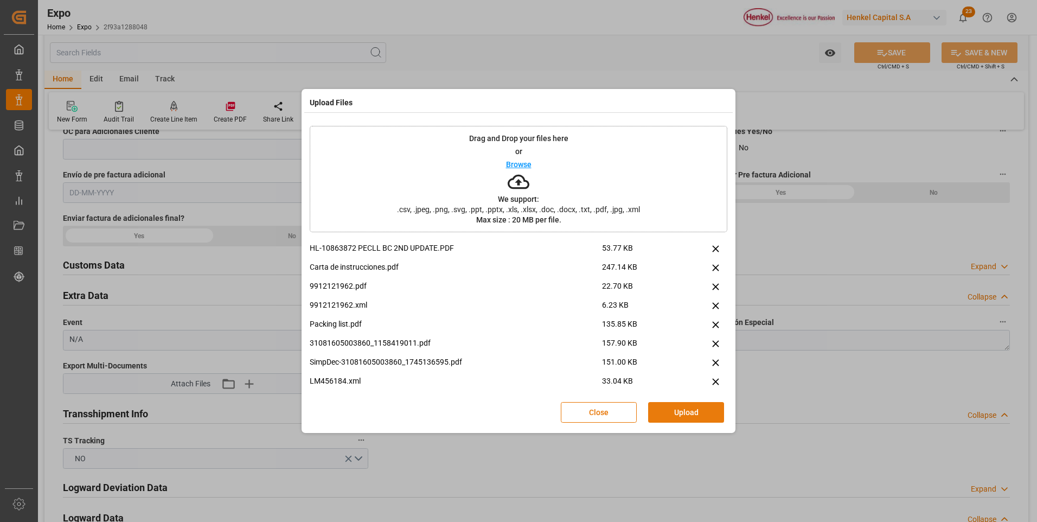
click at [683, 416] on button "Upload" at bounding box center [686, 412] width 76 height 21
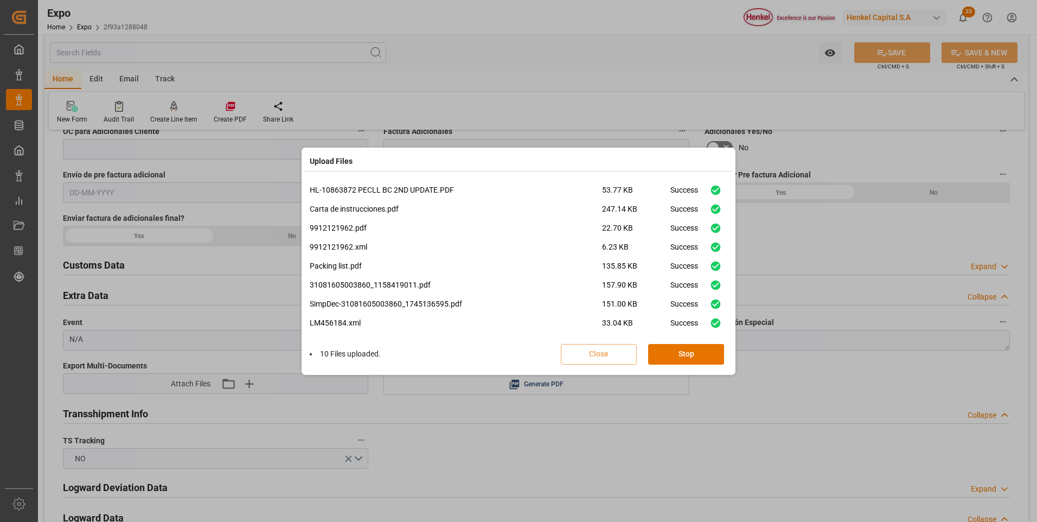
scroll to position [65, 0]
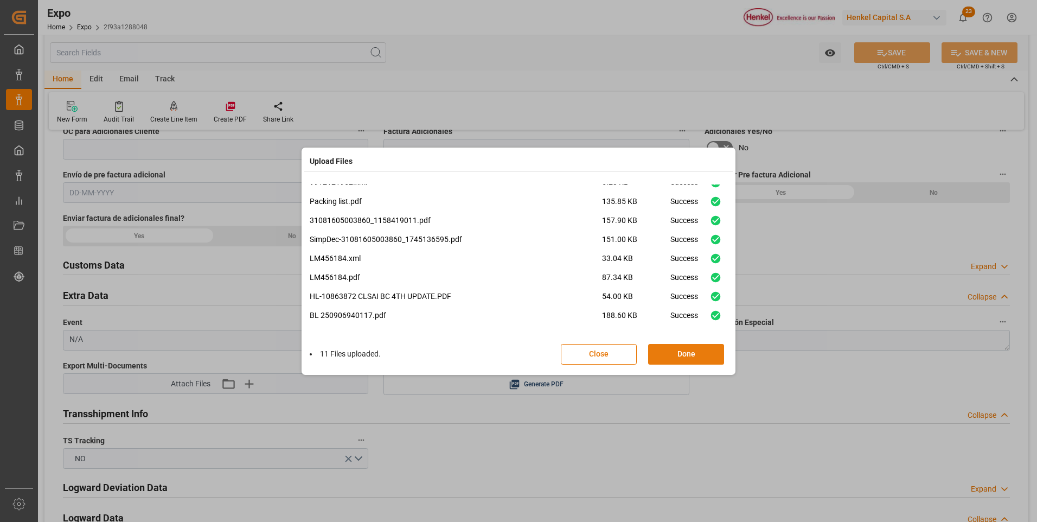
click at [668, 358] on button "Done" at bounding box center [686, 354] width 76 height 21
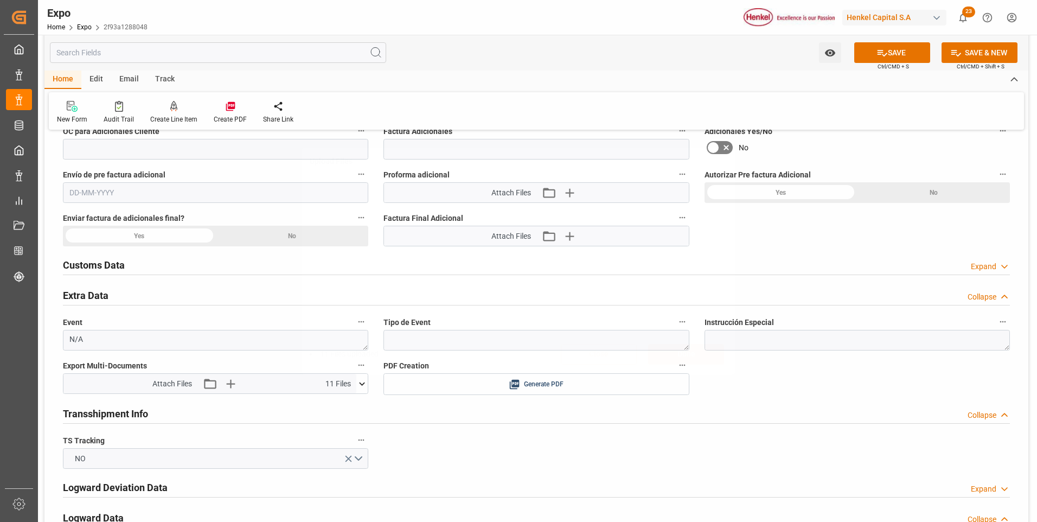
scroll to position [0, 0]
click at [876, 53] on icon at bounding box center [881, 52] width 11 height 11
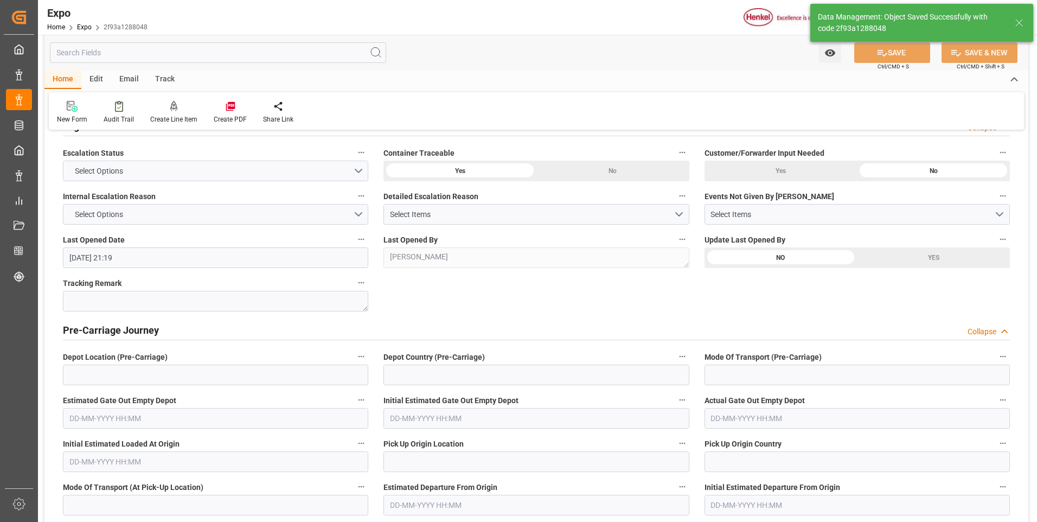
type input "[DATE] 21:21"
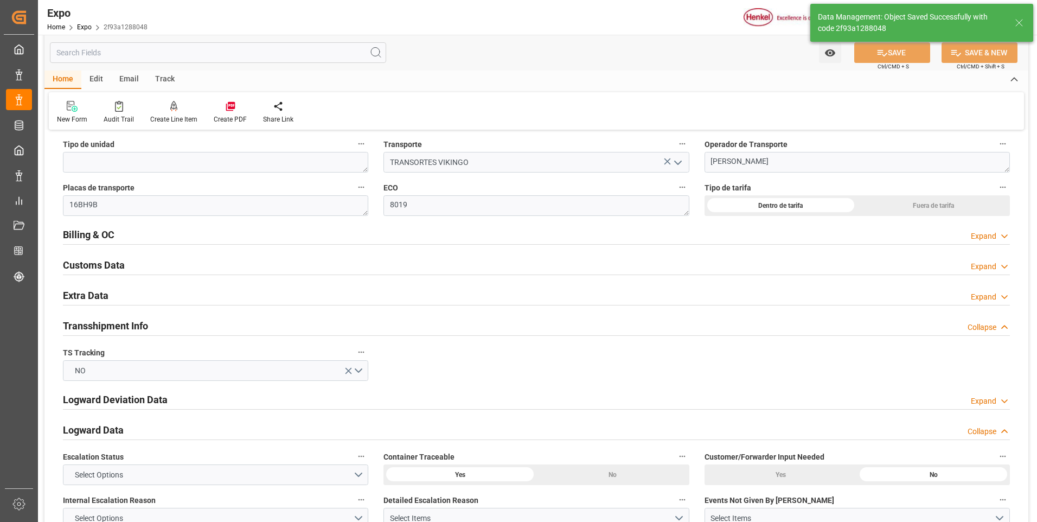
click at [1006, 294] on icon at bounding box center [1004, 296] width 11 height 11
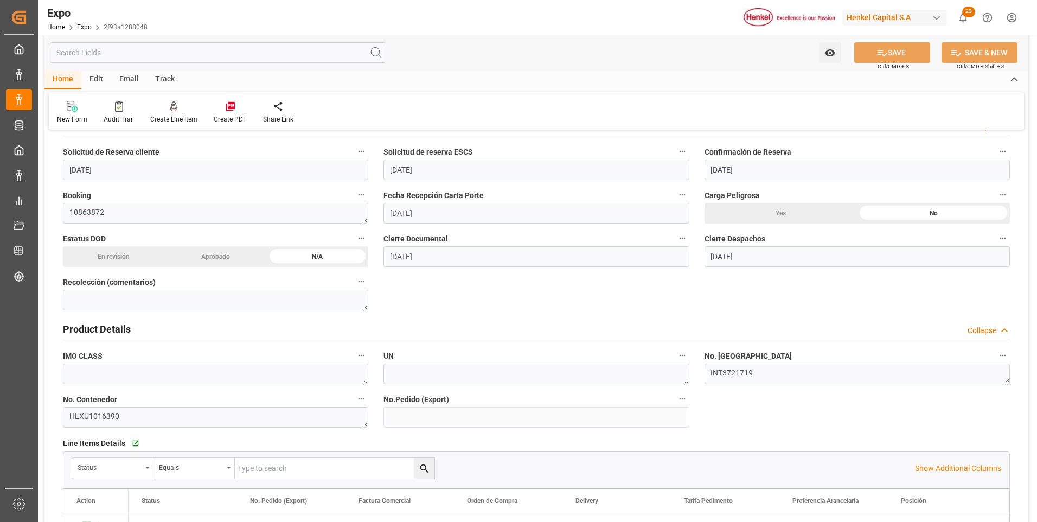
scroll to position [0, 0]
